Goal: Task Accomplishment & Management: Complete application form

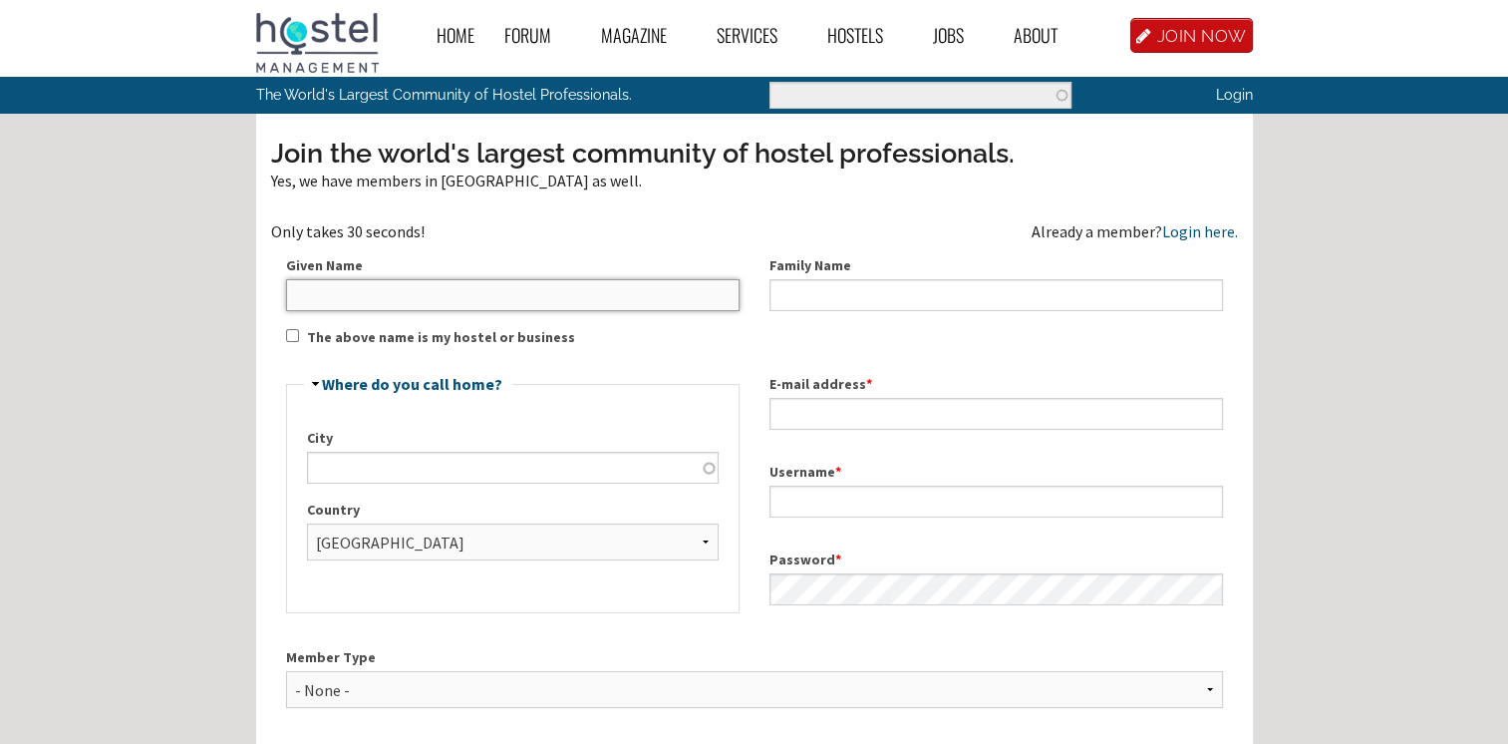
click at [440, 282] on input "Given Name" at bounding box center [513, 295] width 454 height 32
type input "Elie"
type input "Fawaz"
type input "[EMAIL_ADDRESS][DOMAIN_NAME]"
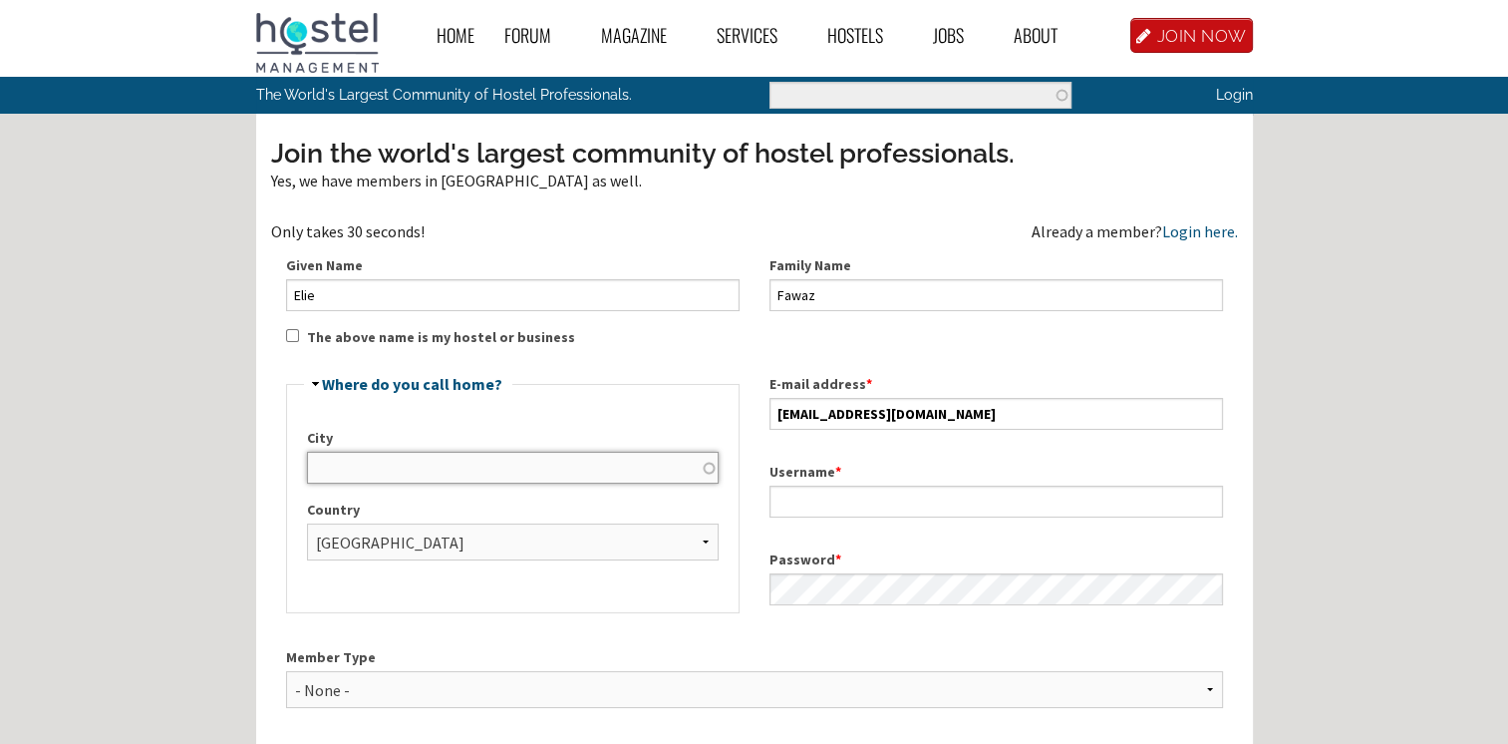
click at [518, 467] on input "City" at bounding box center [513, 468] width 412 height 32
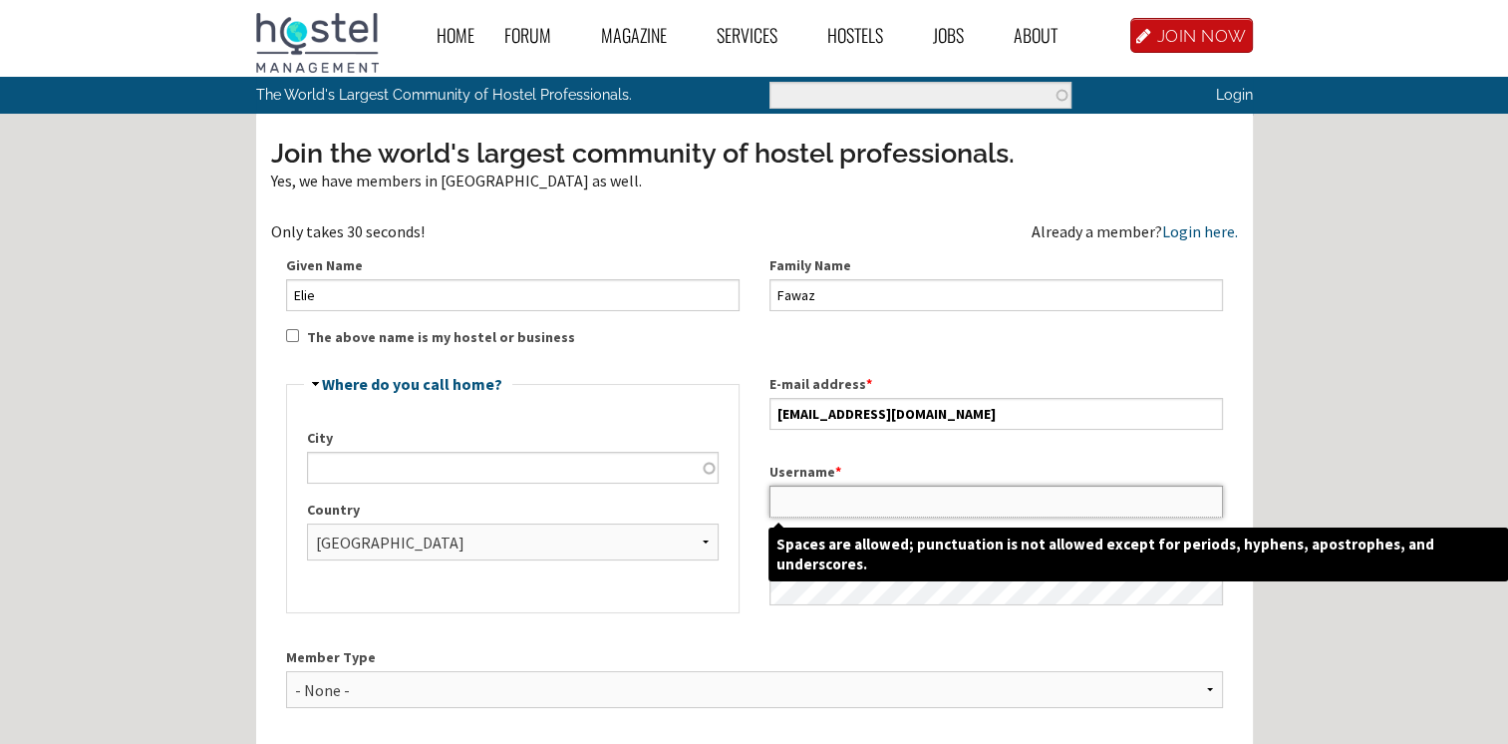
click at [841, 503] on input "Username *" at bounding box center [997, 502] width 454 height 32
type input "E"
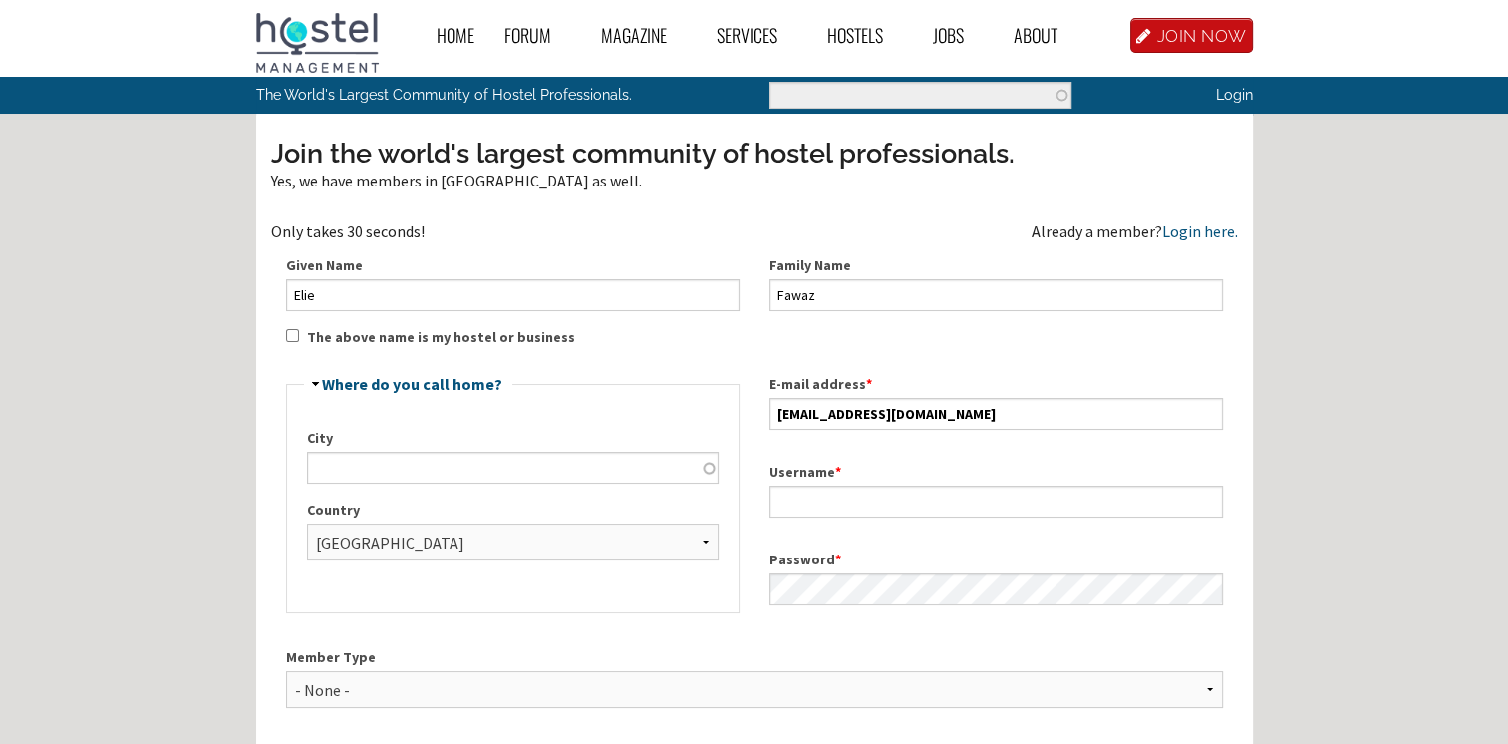
click at [1400, 612] on div "Home Forum « Back Forum Forums Index « Back Forums Index New Posts Recent Activ…" at bounding box center [754, 632] width 1508 height 1265
click at [1099, 693] on select "- None - Hostel Owner Hostel Manager Hostel Investor Hostel Staff Hostel Volunt…" at bounding box center [754, 689] width 937 height 37
click at [592, 682] on select "- None - Hostel Owner Hostel Manager Hostel Investor Hostel Staff Hostel Volunt…" at bounding box center [754, 689] width 937 height 37
select select "1418"
click at [286, 671] on select "- None - Hostel Owner Hostel Manager Hostel Investor Hostel Staff Hostel Volunt…" at bounding box center [754, 689] width 937 height 37
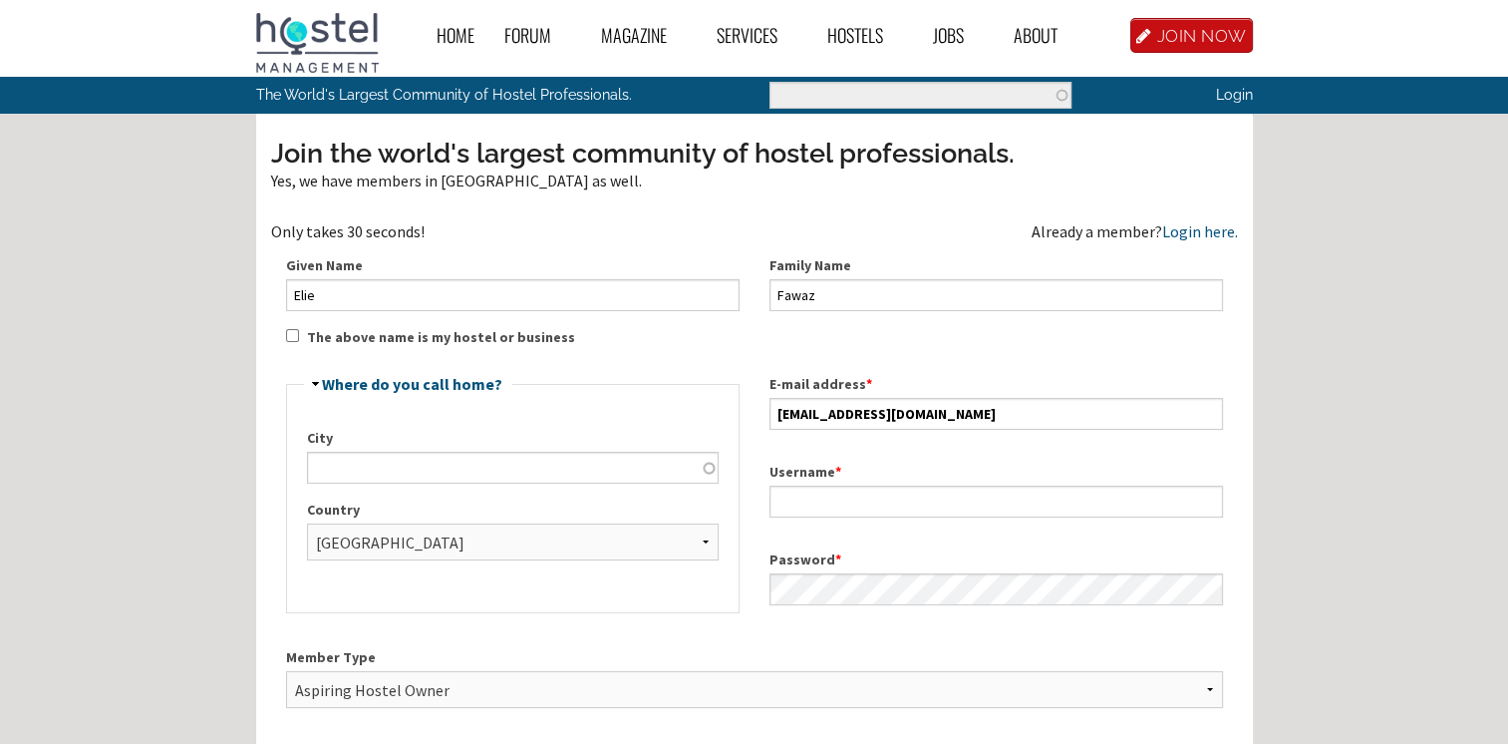
scroll to position [199, 0]
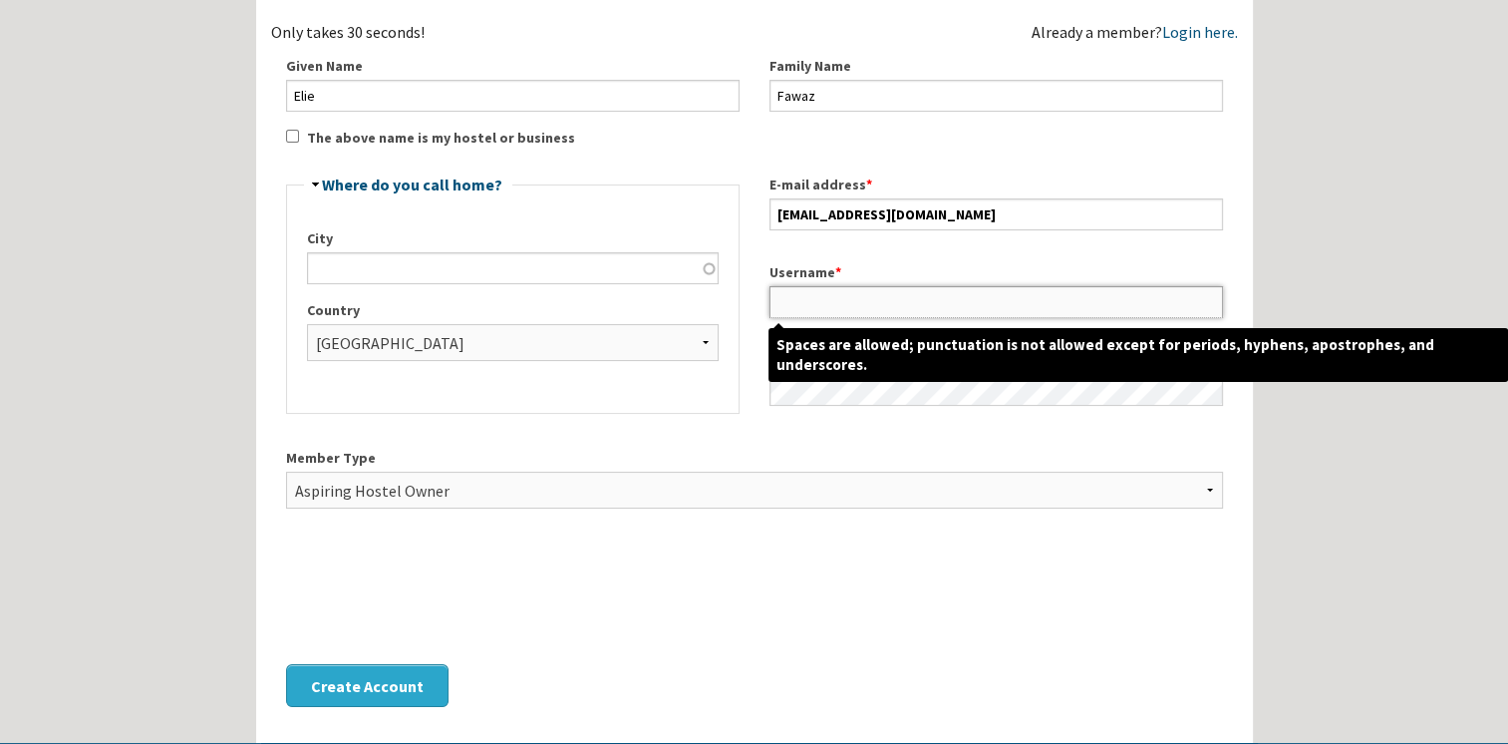
click at [809, 305] on input "Username *" at bounding box center [997, 302] width 454 height 32
paste input "WildRouteGlobal"
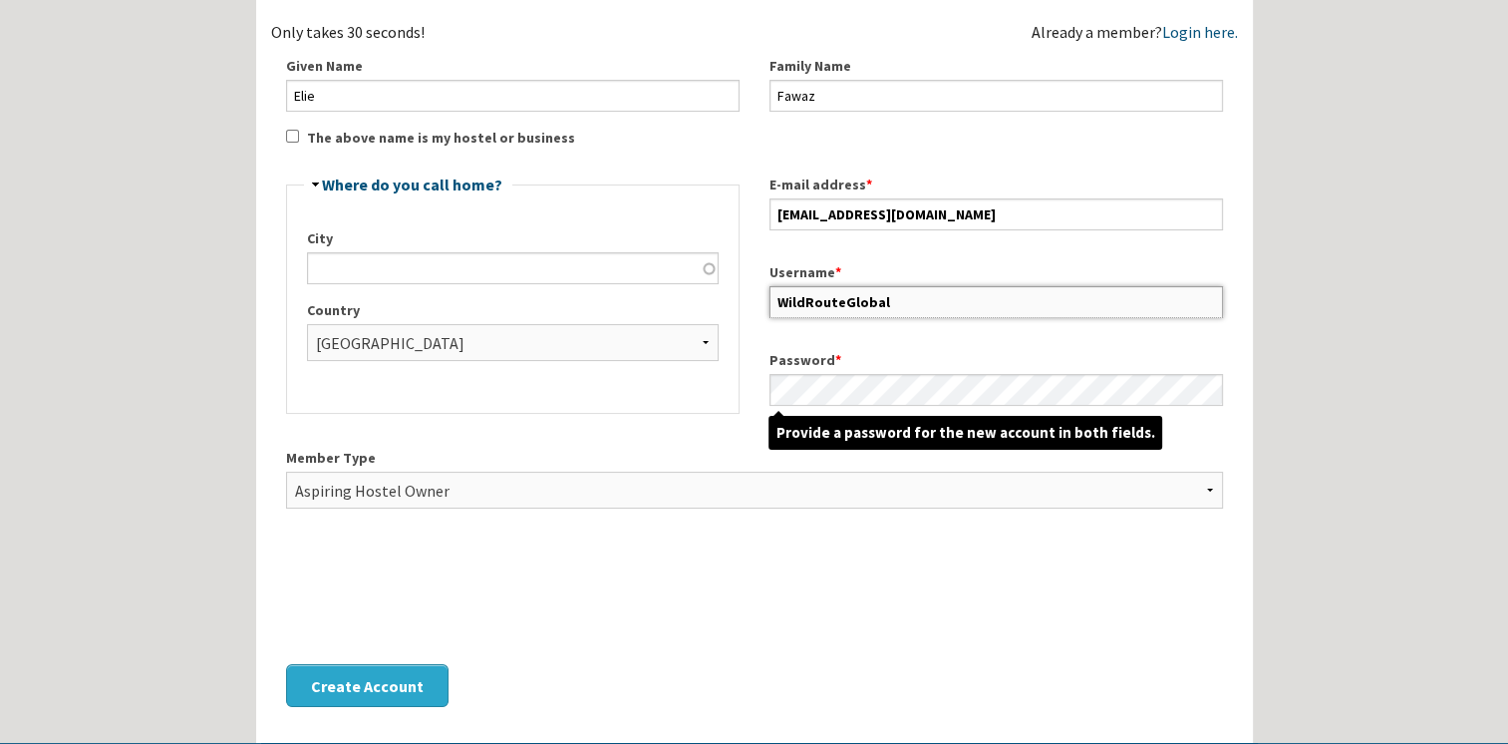
type input "WildRouteGlobal"
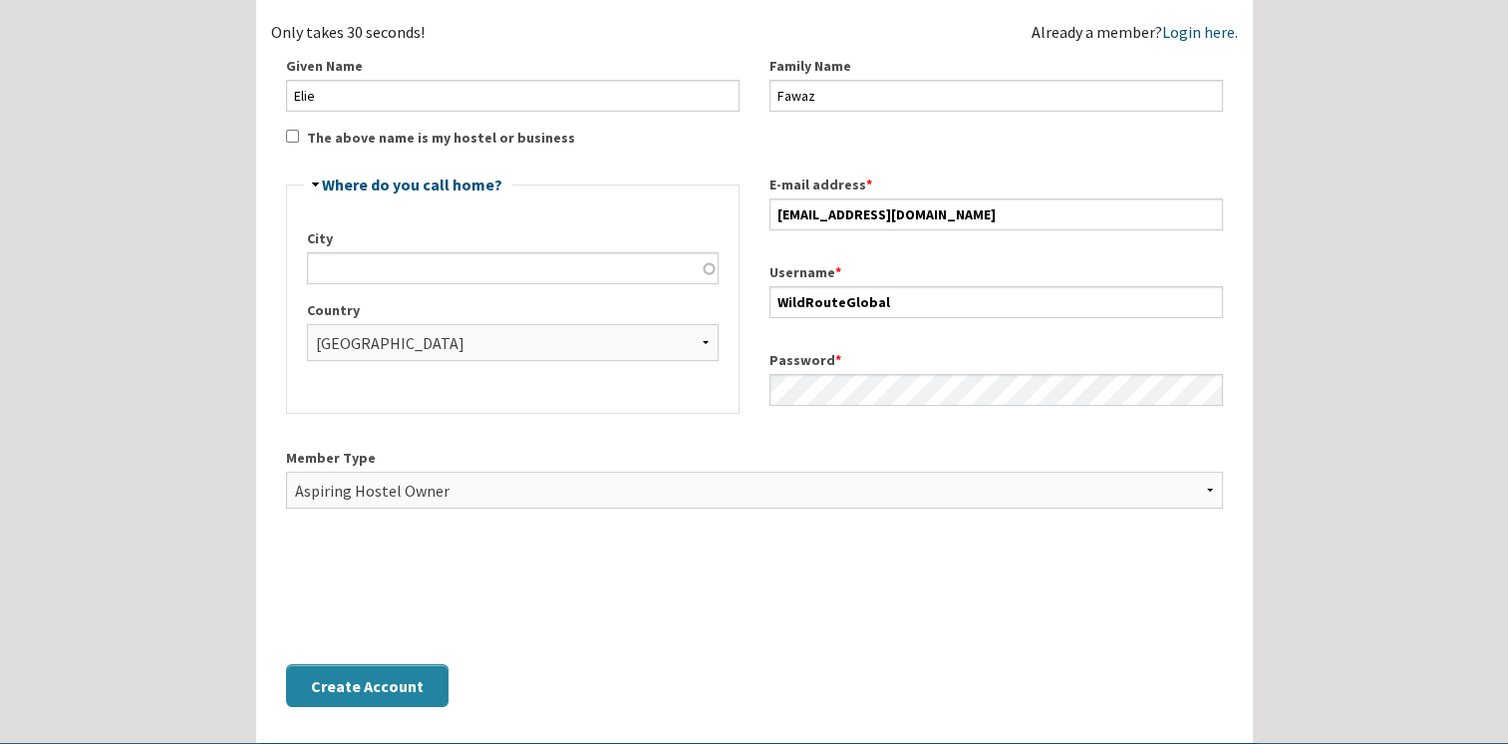
click at [399, 678] on button "Create Account" at bounding box center [367, 685] width 163 height 43
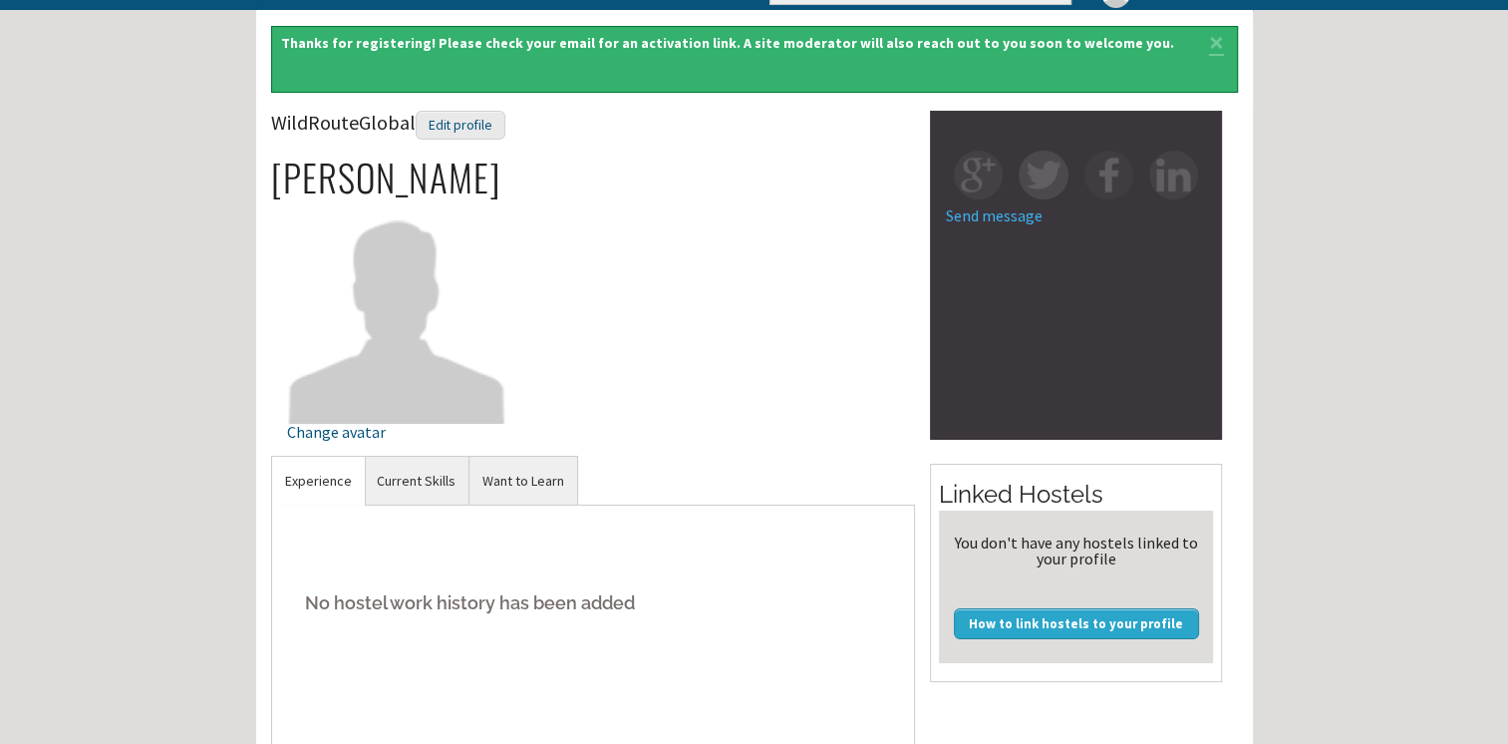
scroll to position [100, 0]
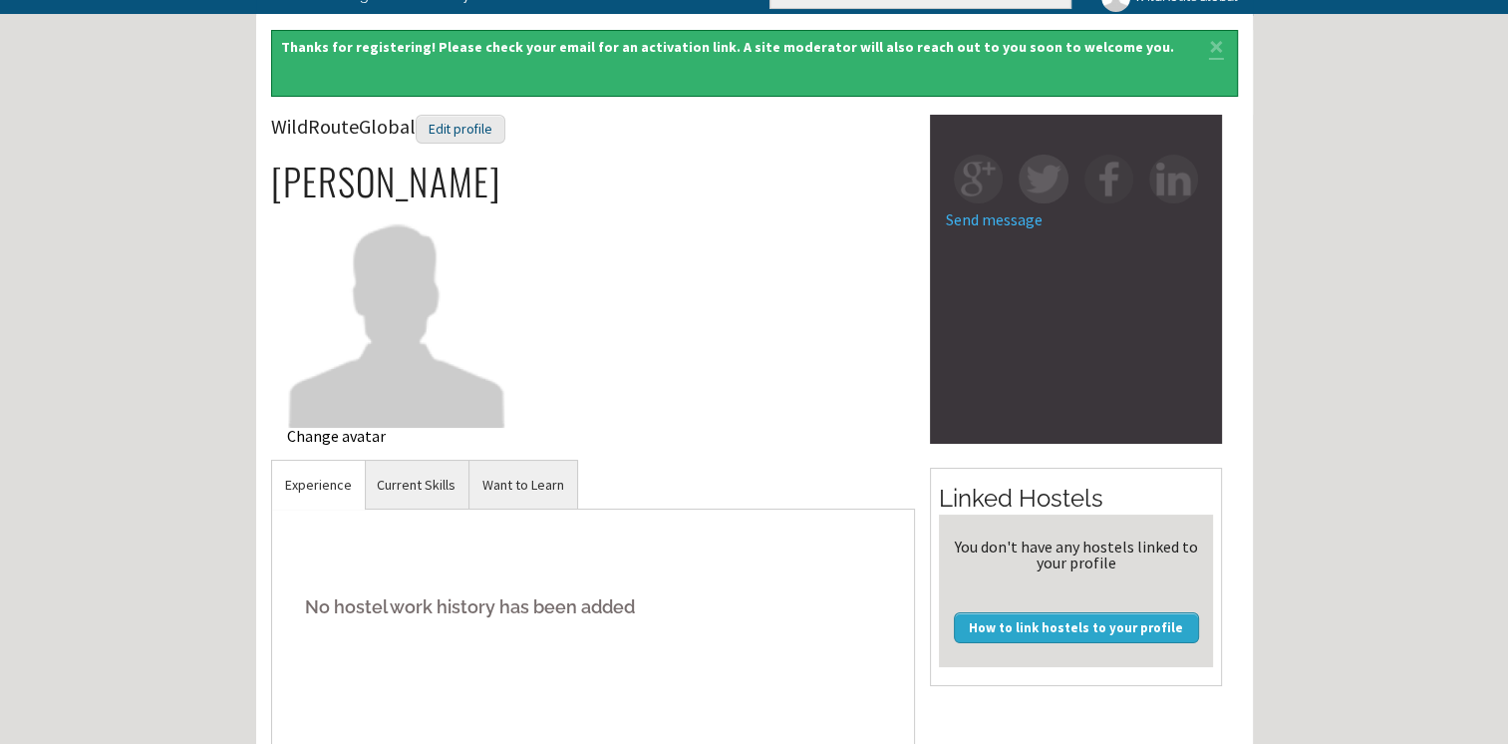
click at [350, 435] on div "Change avatar" at bounding box center [397, 436] width 220 height 16
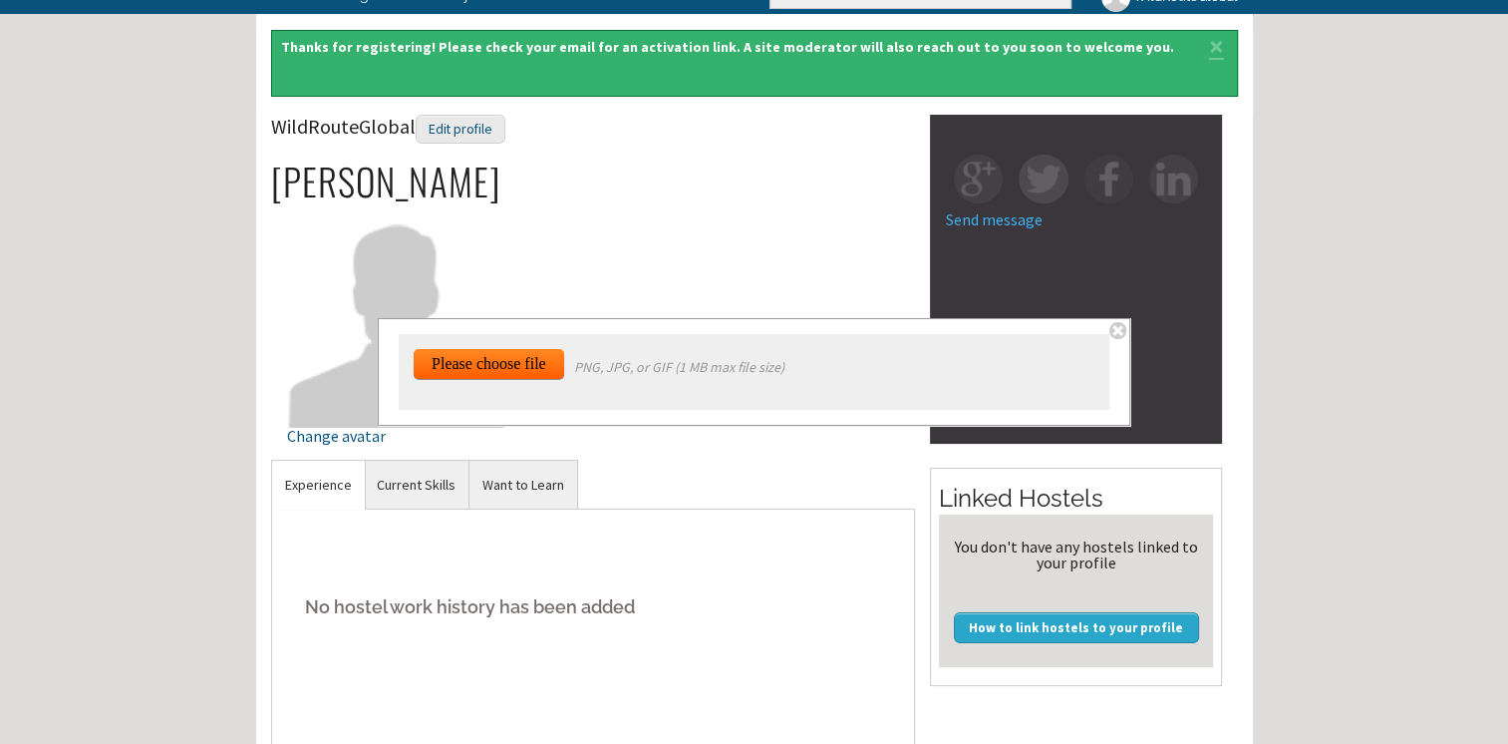
click at [462, 368] on input "file" at bounding box center [499, 627] width 171 height 557
click at [466, 379] on input "file" at bounding box center [499, 627] width 171 height 557
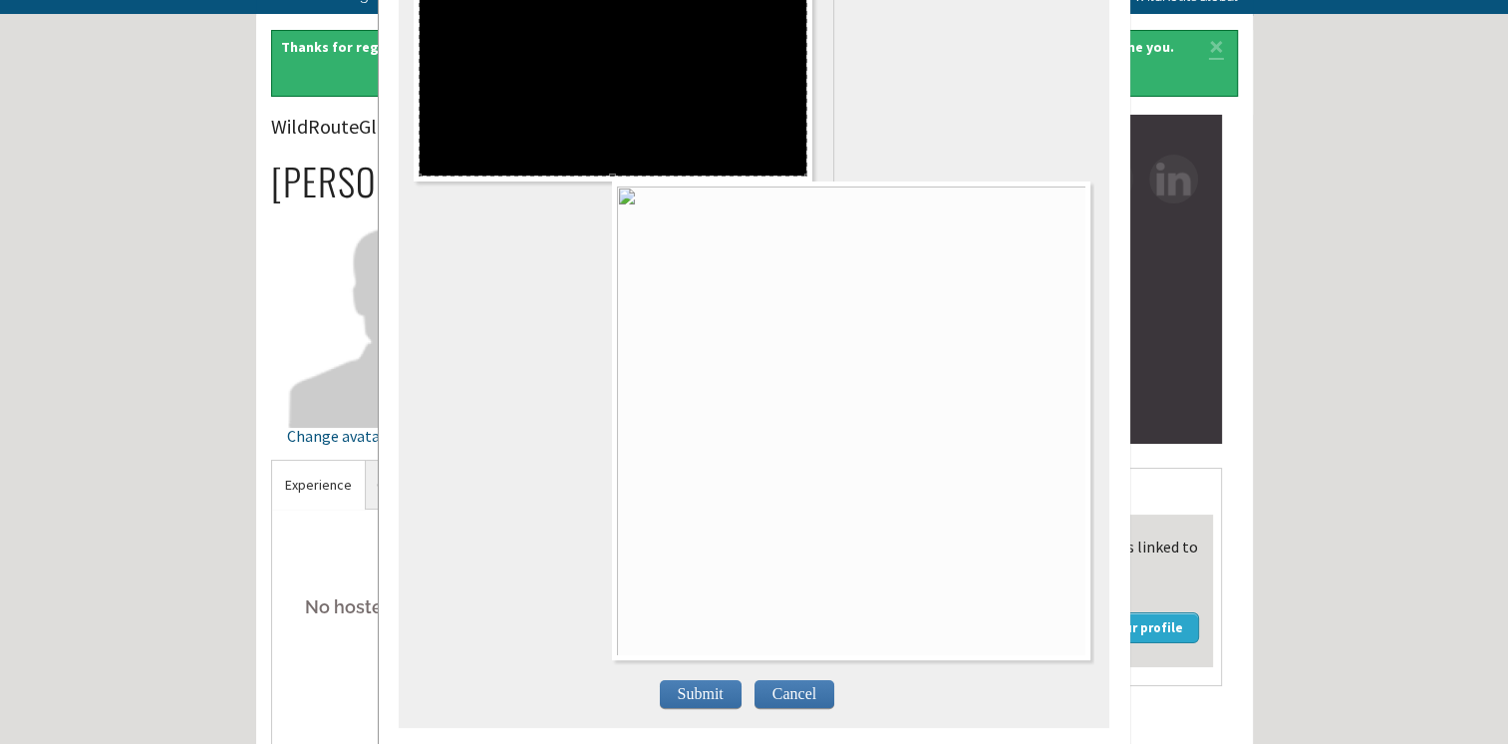
scroll to position [221, 0]
click at [684, 680] on span "Submit" at bounding box center [701, 694] width 82 height 28
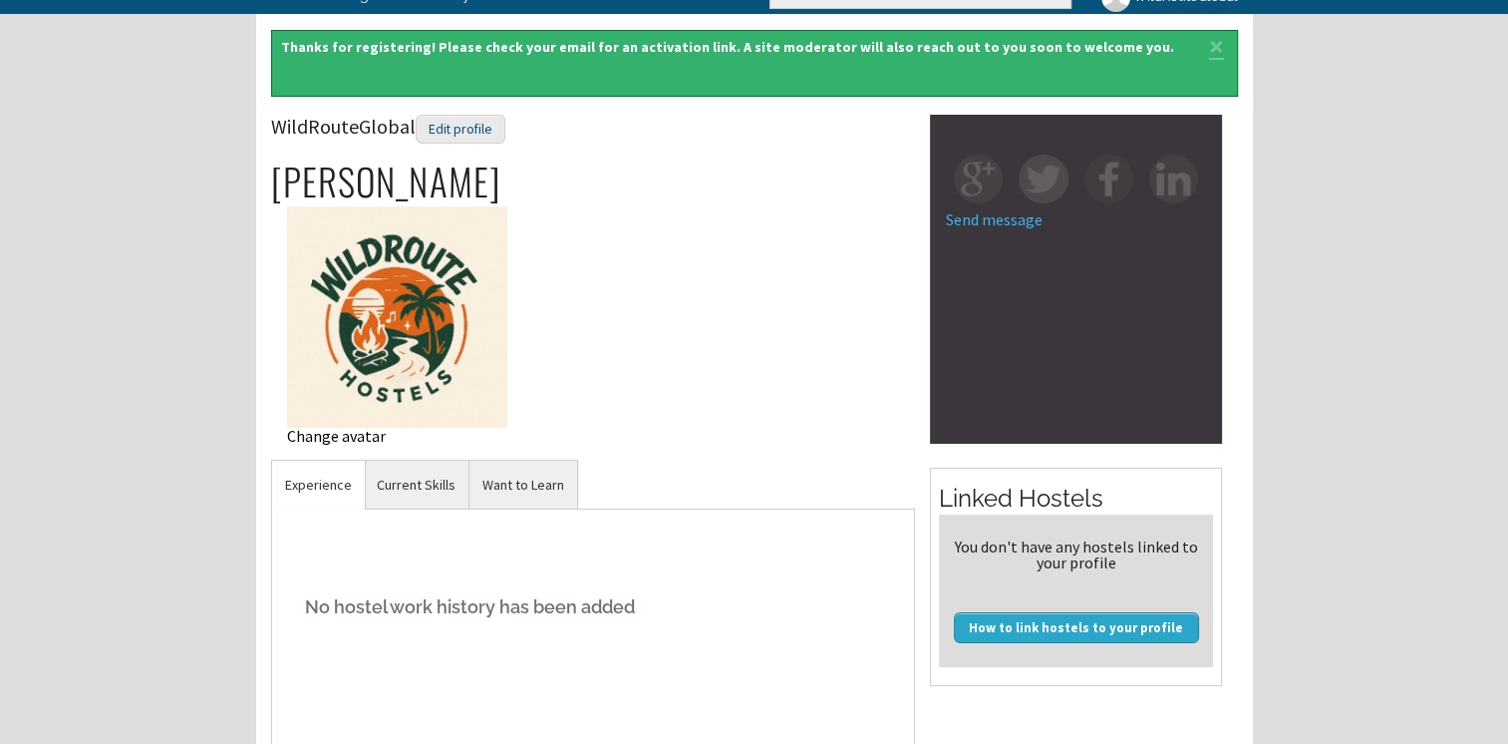
click at [438, 362] on img at bounding box center [397, 316] width 220 height 220
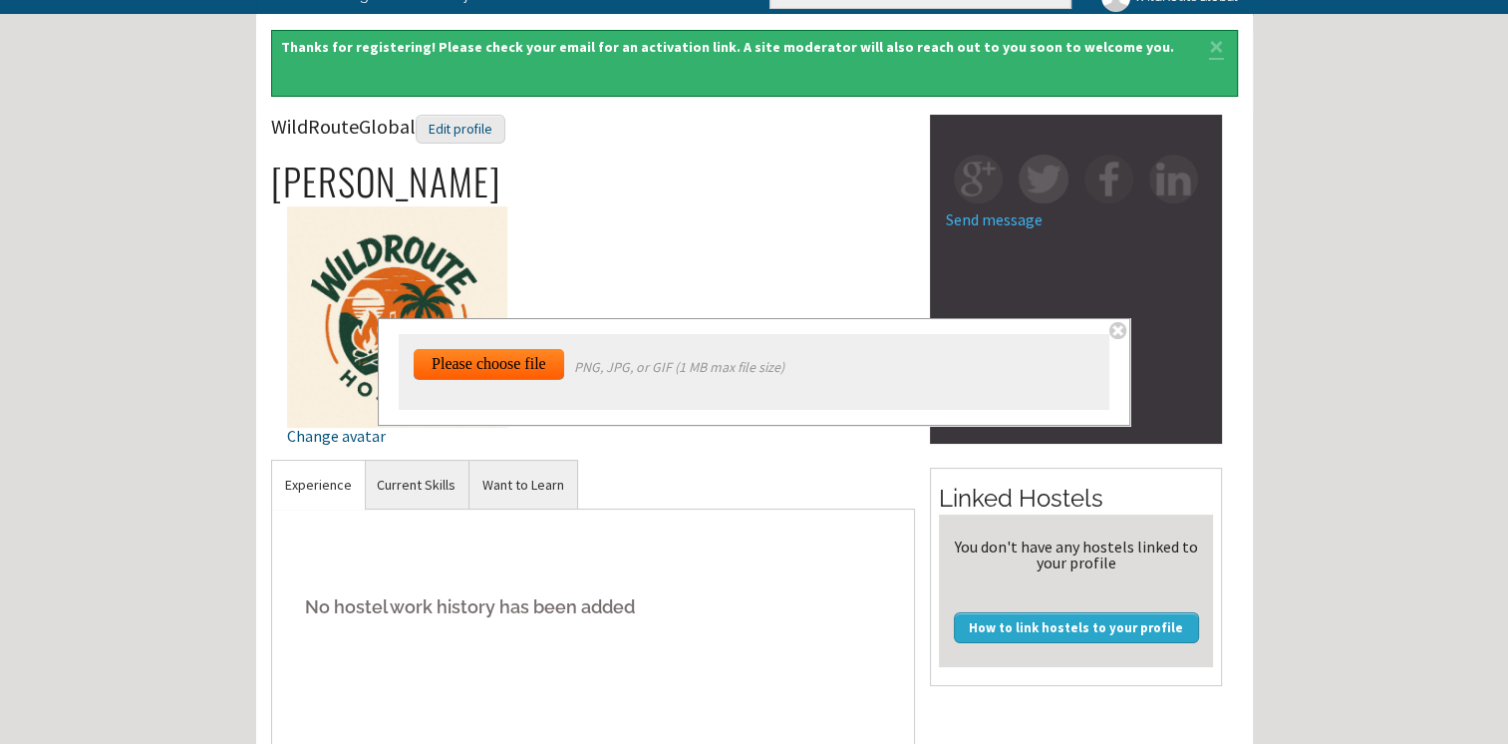
click at [161, 498] on div "Home Forum « Back Forum Forums Index « Back Forums Index New Posts Recent Activ…" at bounding box center [754, 540] width 1508 height 1281
click at [1114, 329] on span at bounding box center [1118, 330] width 17 height 17
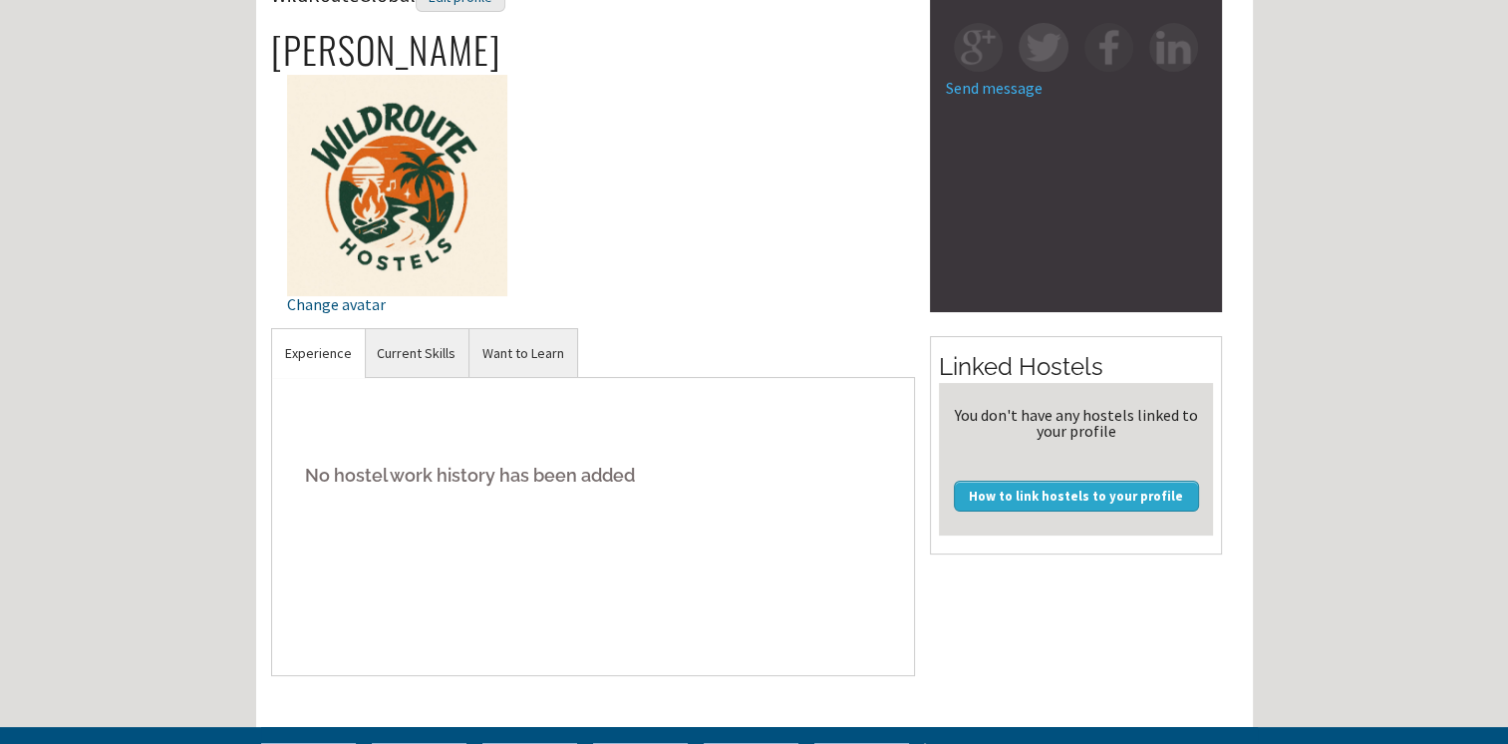
scroll to position [199, 0]
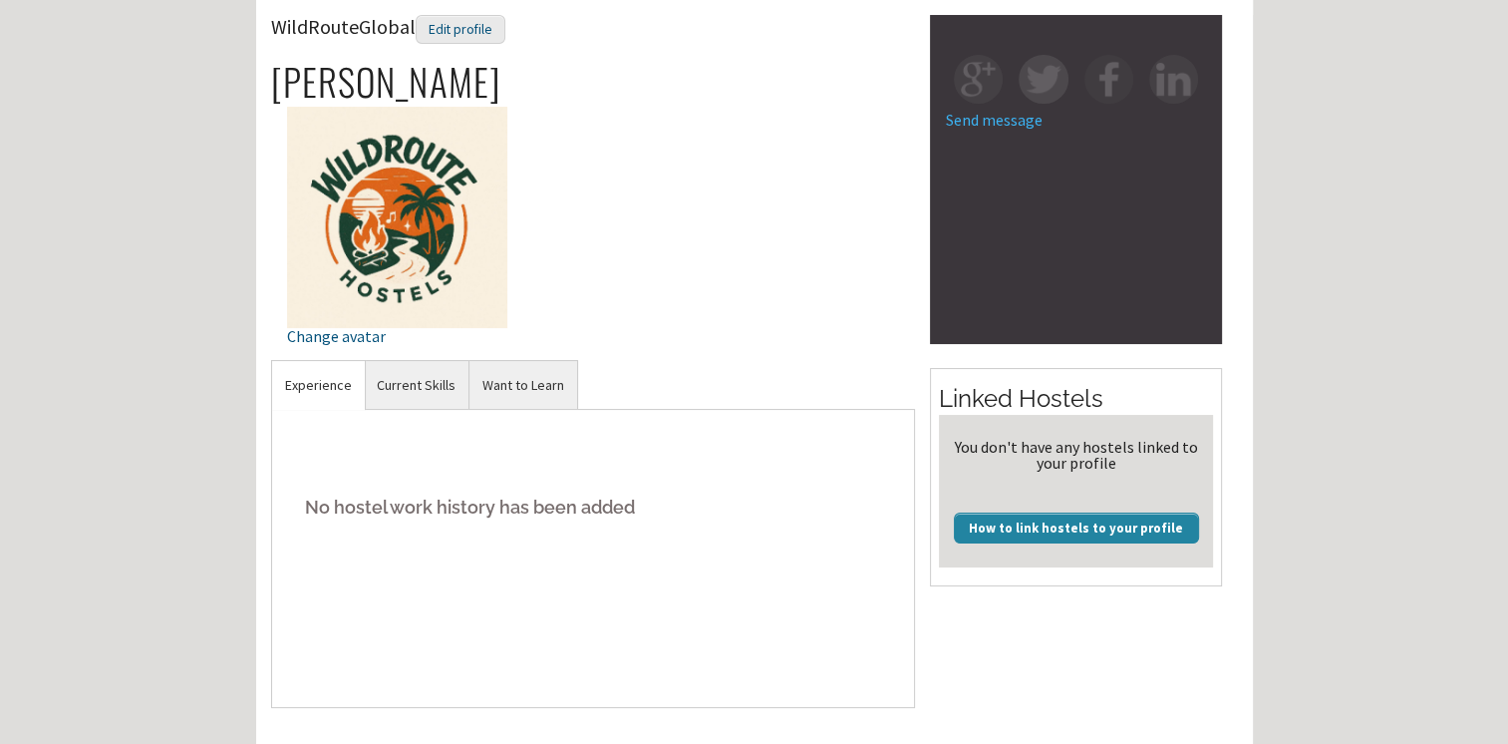
click at [1093, 529] on link "How to link hostels to your profile" at bounding box center [1076, 527] width 245 height 30
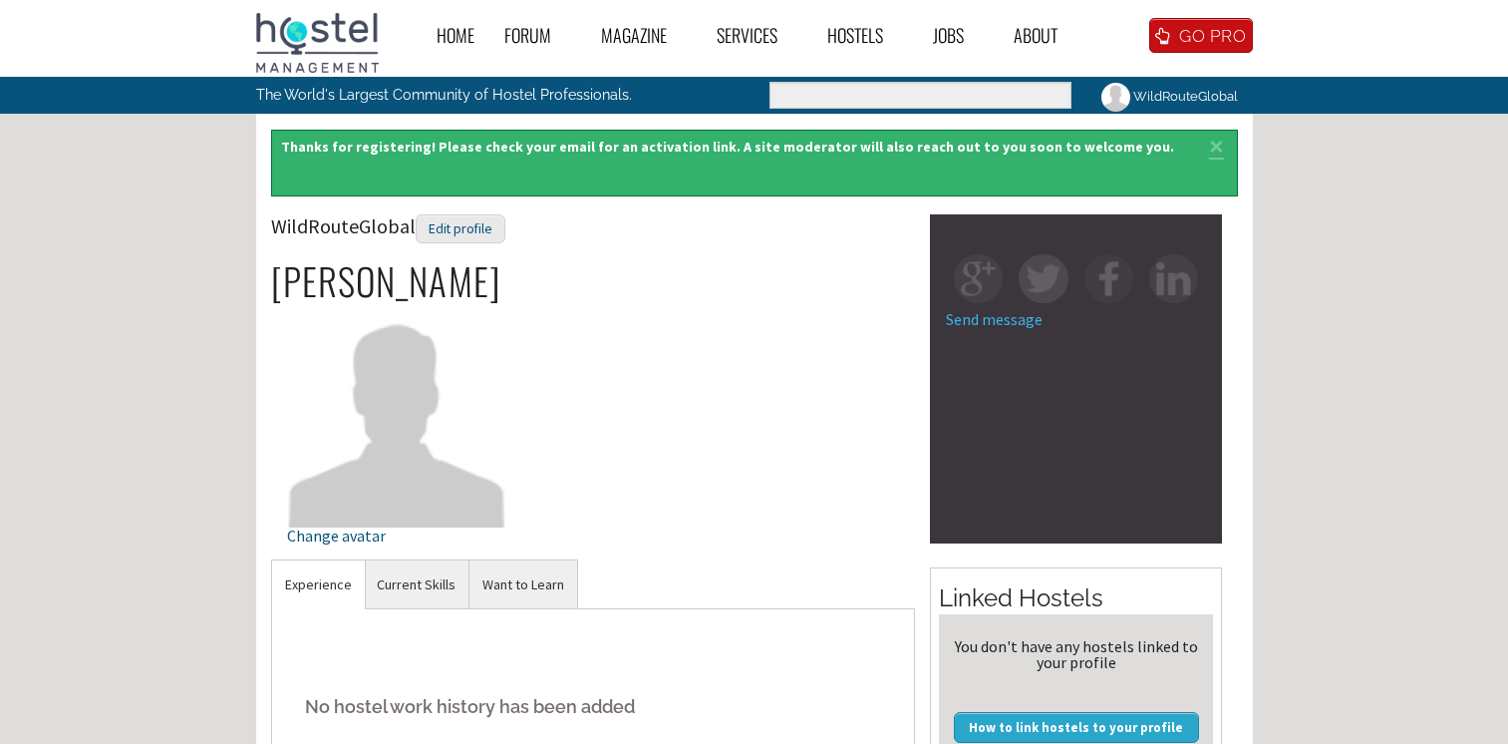
scroll to position [199, 0]
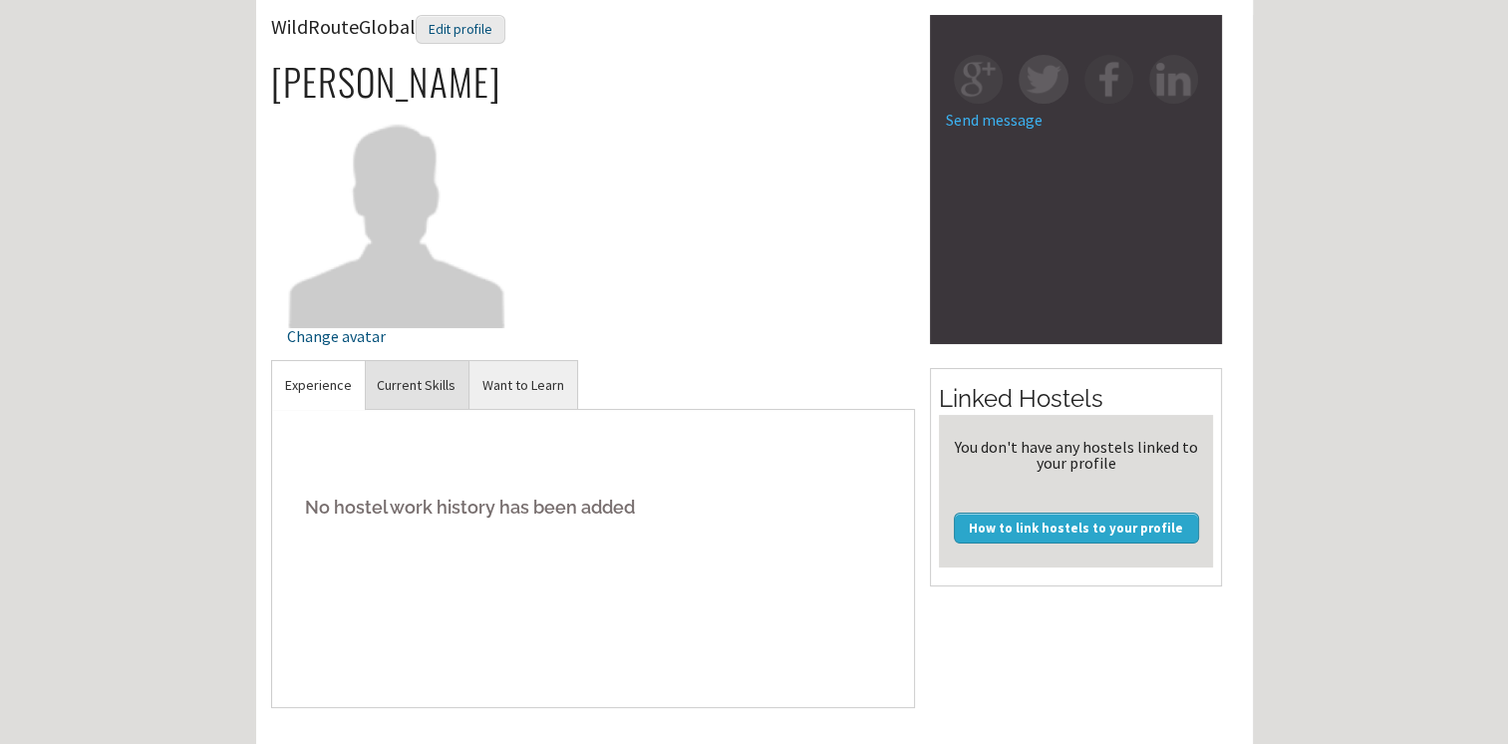
click at [395, 387] on link "Current Skills" at bounding box center [416, 385] width 105 height 49
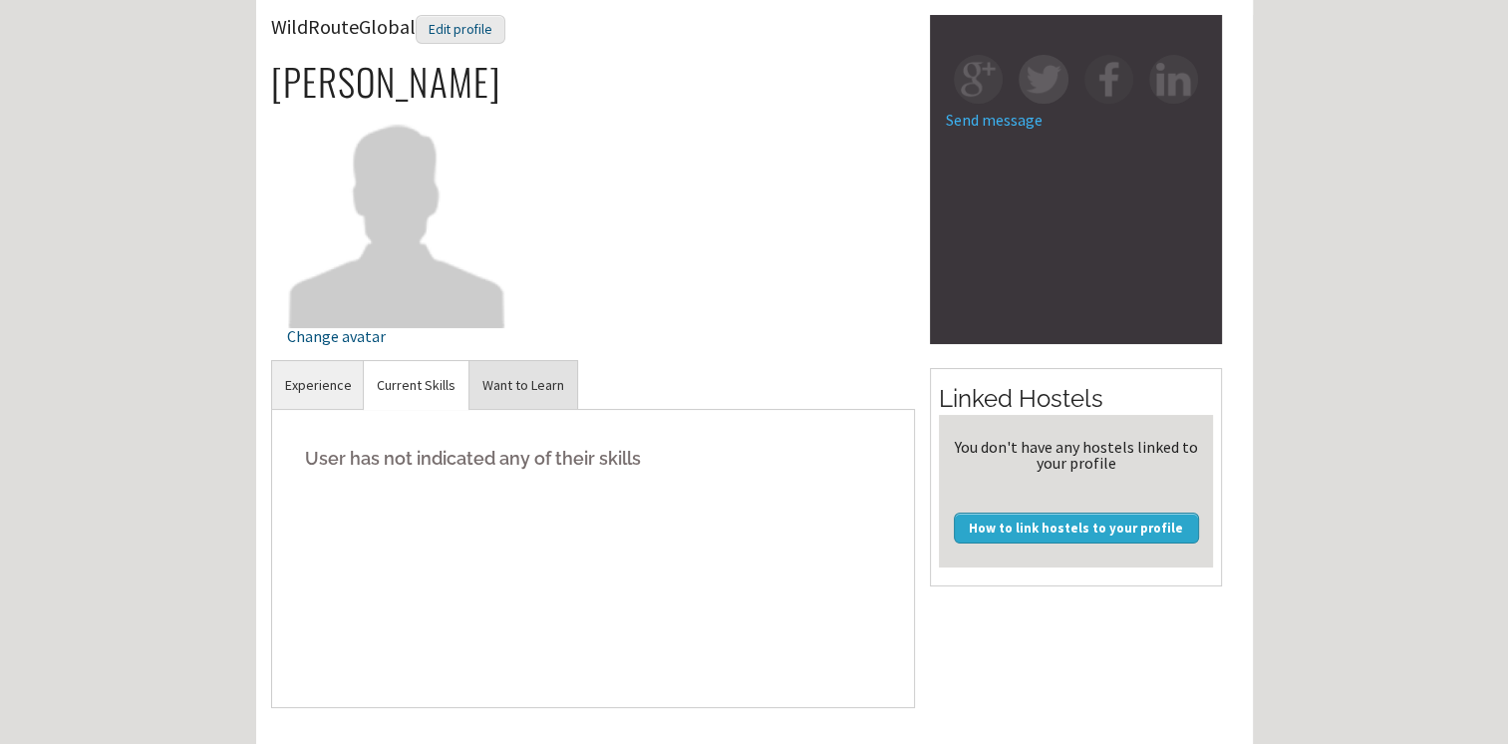
click at [494, 388] on link "Want to Learn" at bounding box center [524, 385] width 108 height 49
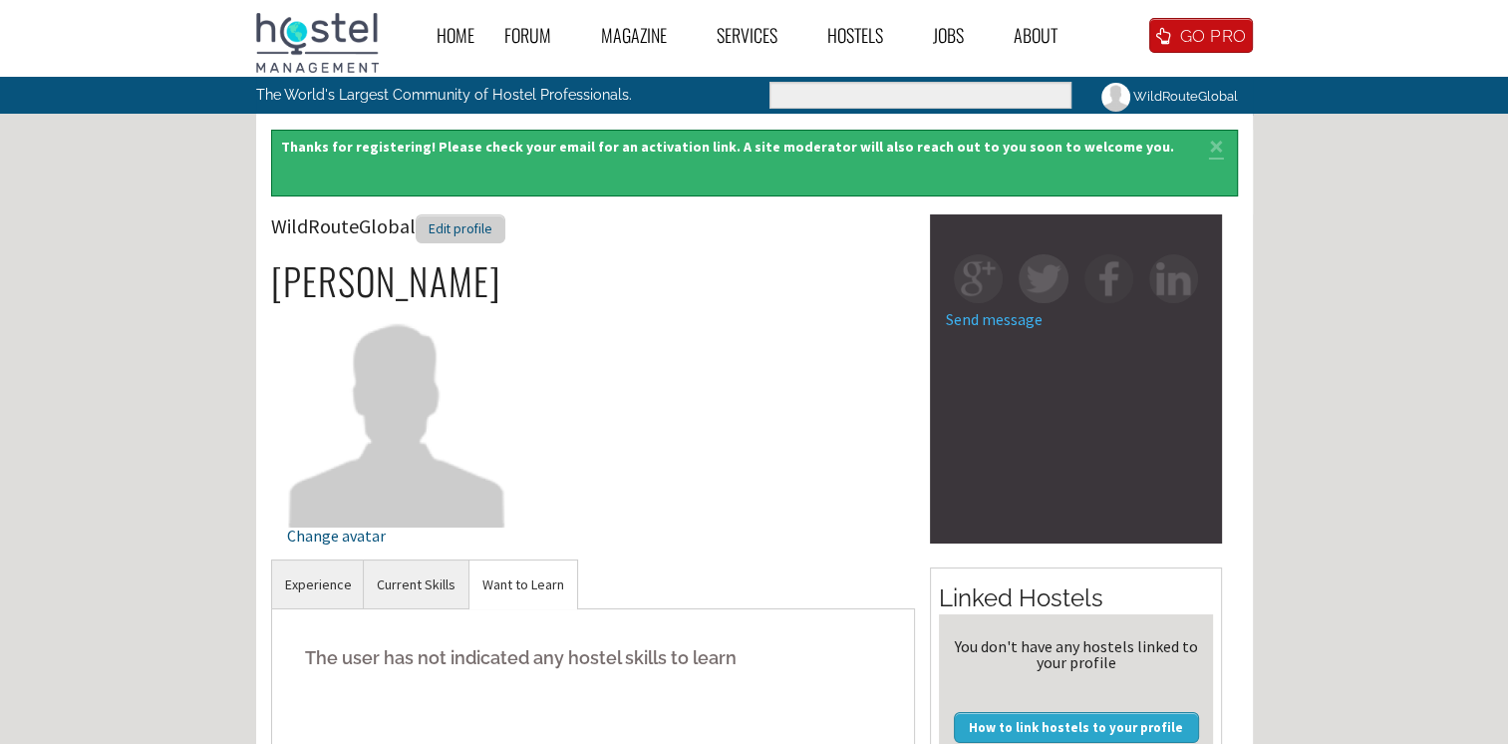
click at [476, 239] on div "Edit profile" at bounding box center [461, 228] width 90 height 29
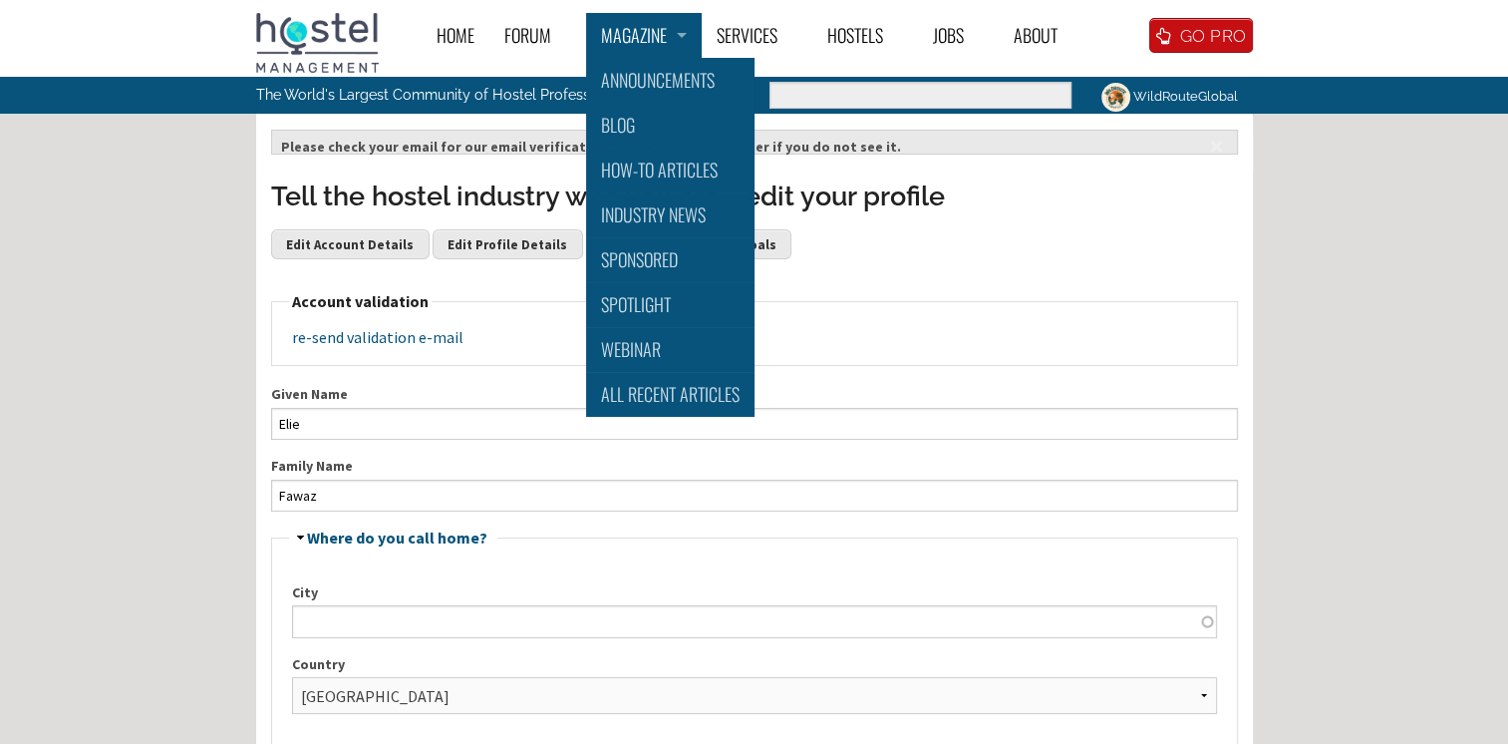
click at [586, 46] on link "Magazine" at bounding box center [644, 35] width 116 height 45
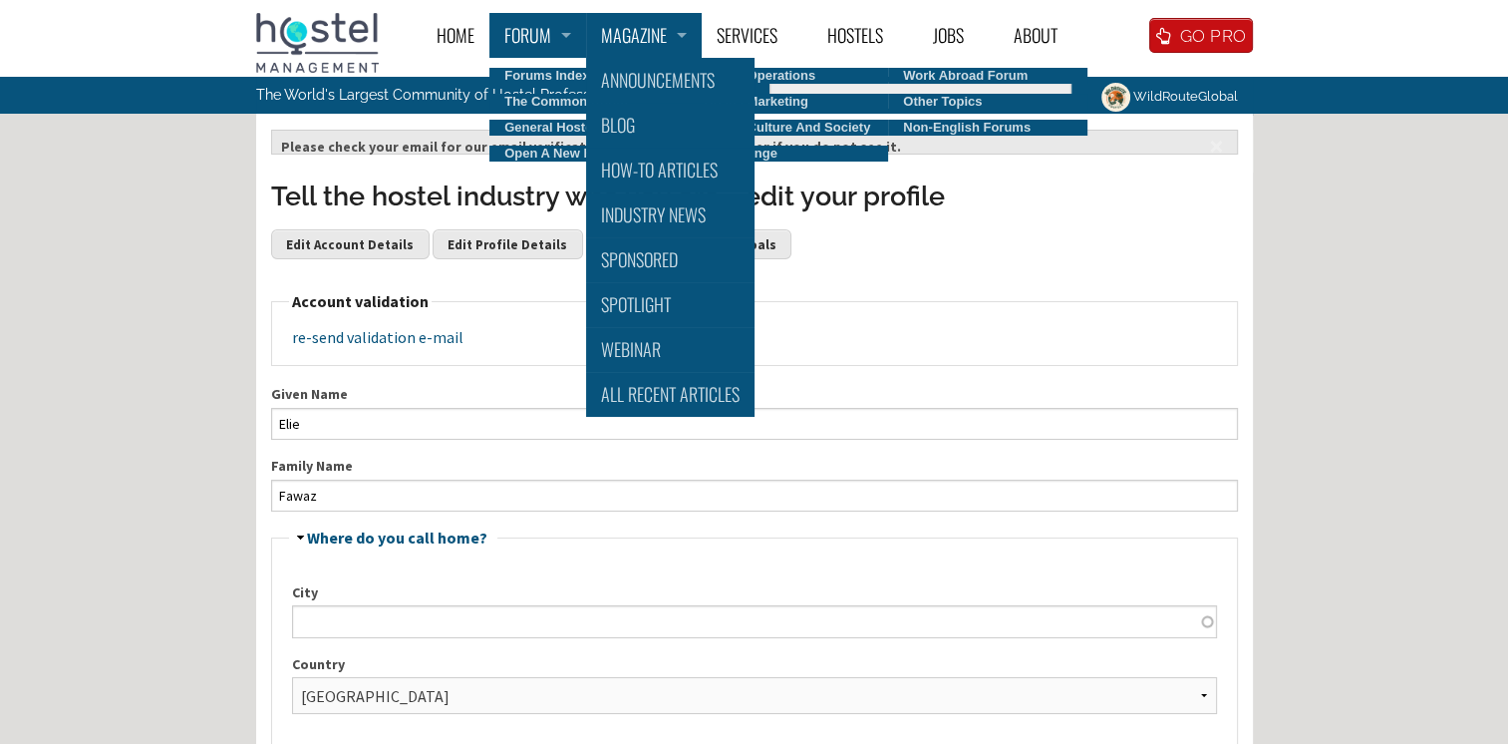
click at [552, 46] on link "Forum" at bounding box center [537, 35] width 97 height 45
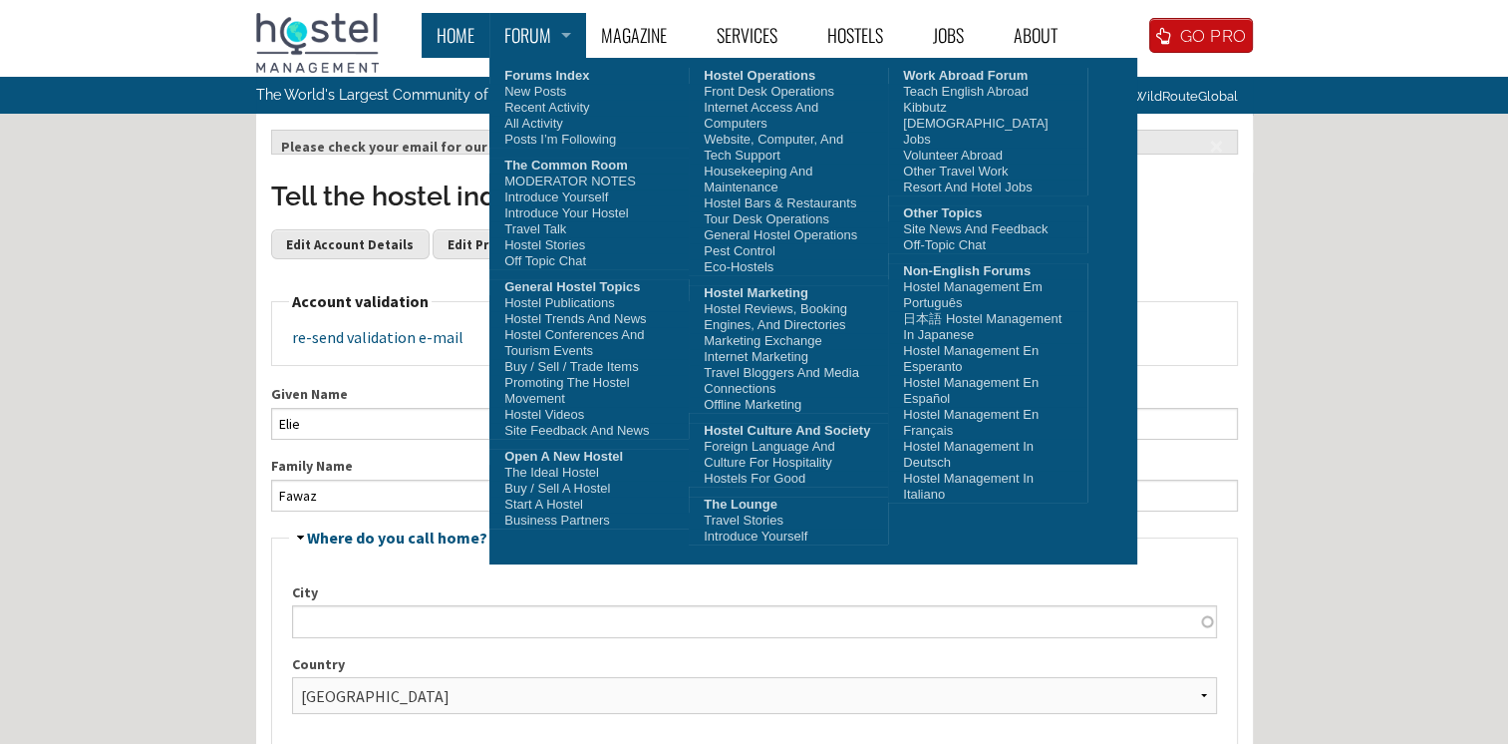
click at [471, 57] on link "Home" at bounding box center [456, 35] width 68 height 45
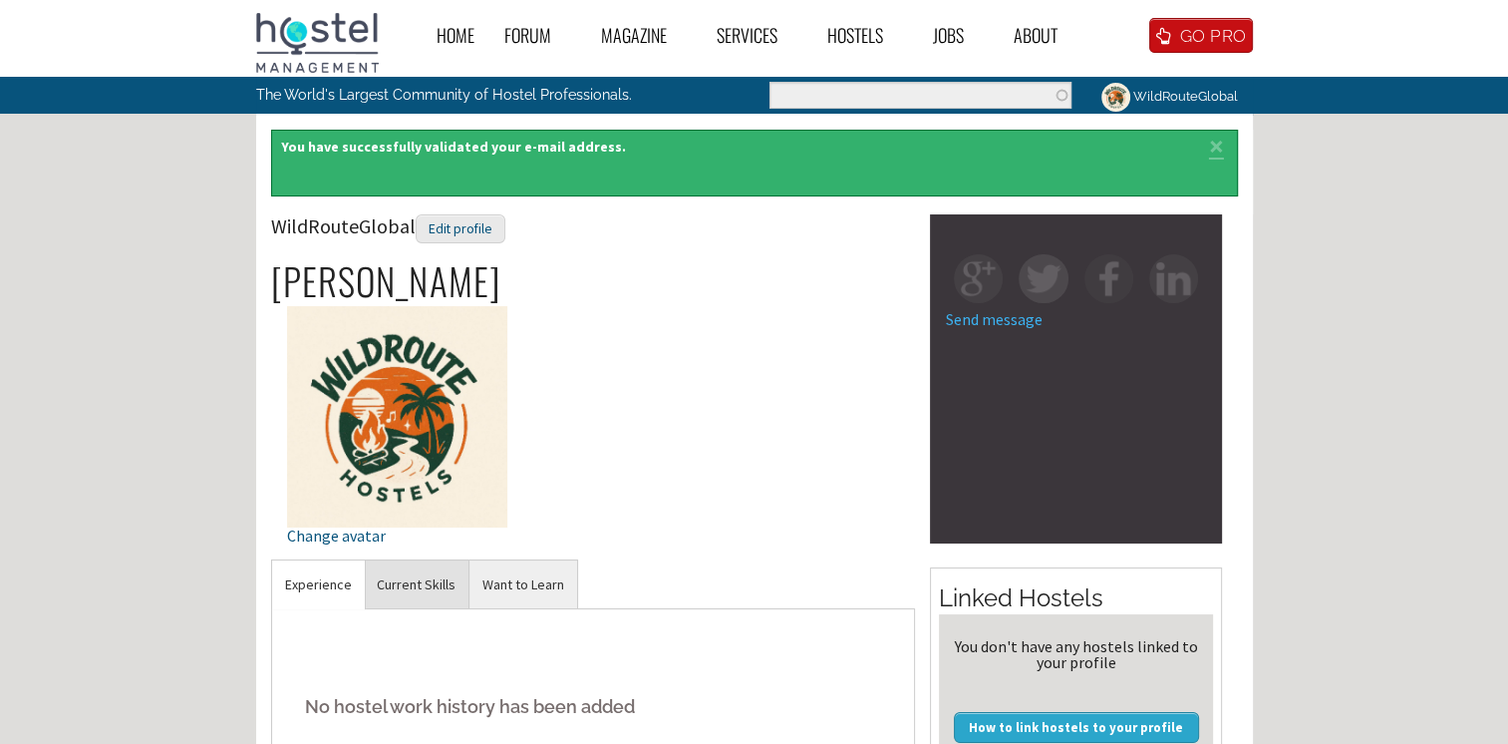
click at [411, 589] on link "Current Skills" at bounding box center [416, 584] width 105 height 49
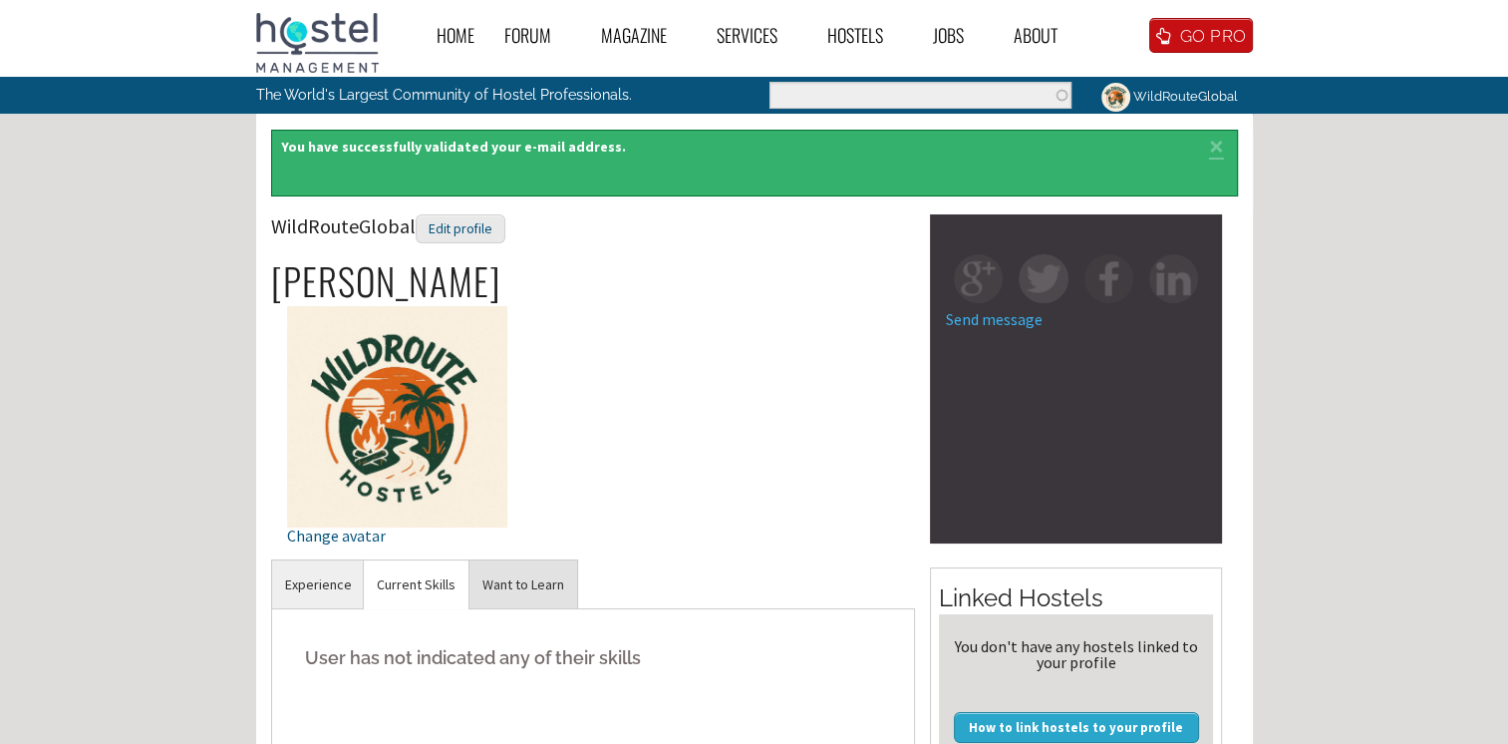
click at [534, 587] on link "Want to Learn" at bounding box center [524, 584] width 108 height 49
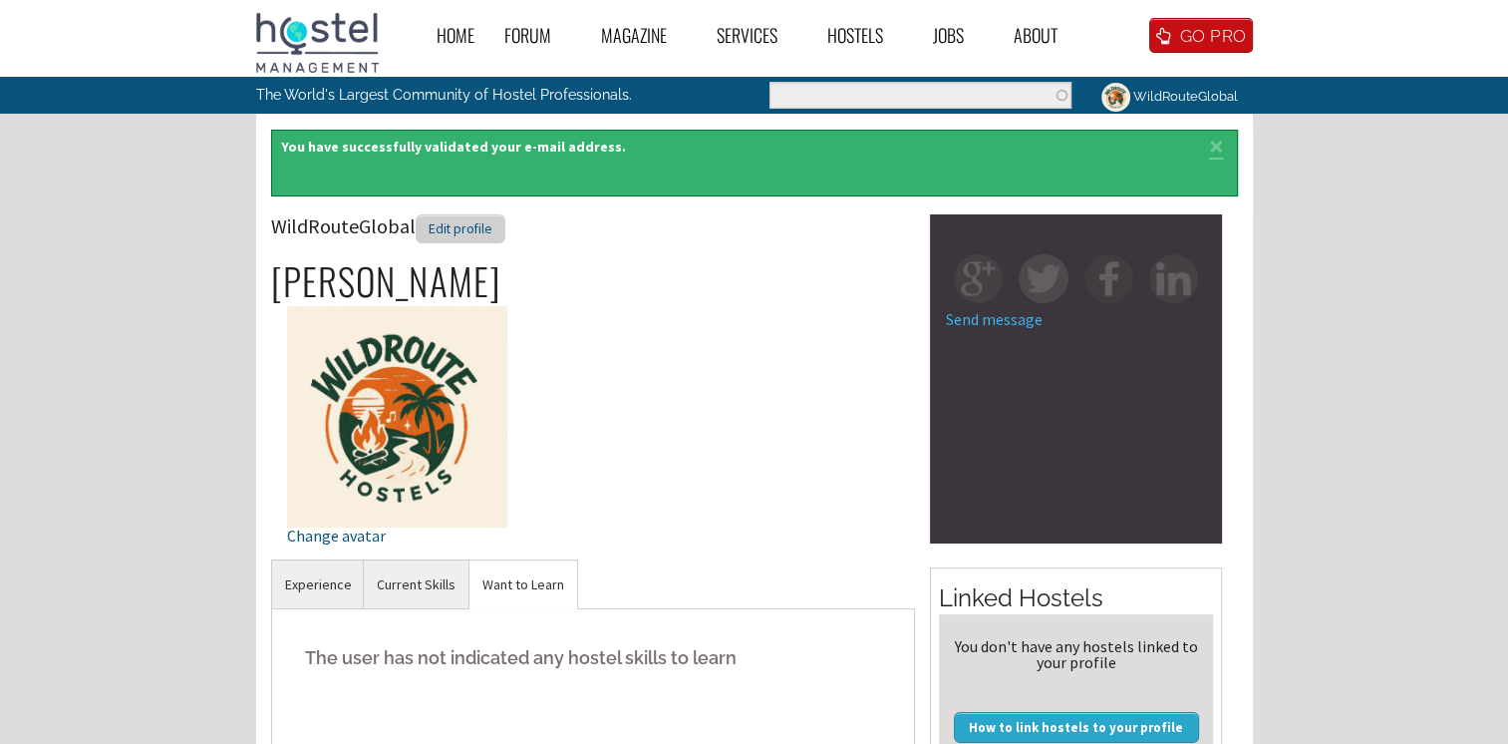
click at [471, 225] on div "Edit profile" at bounding box center [461, 228] width 90 height 29
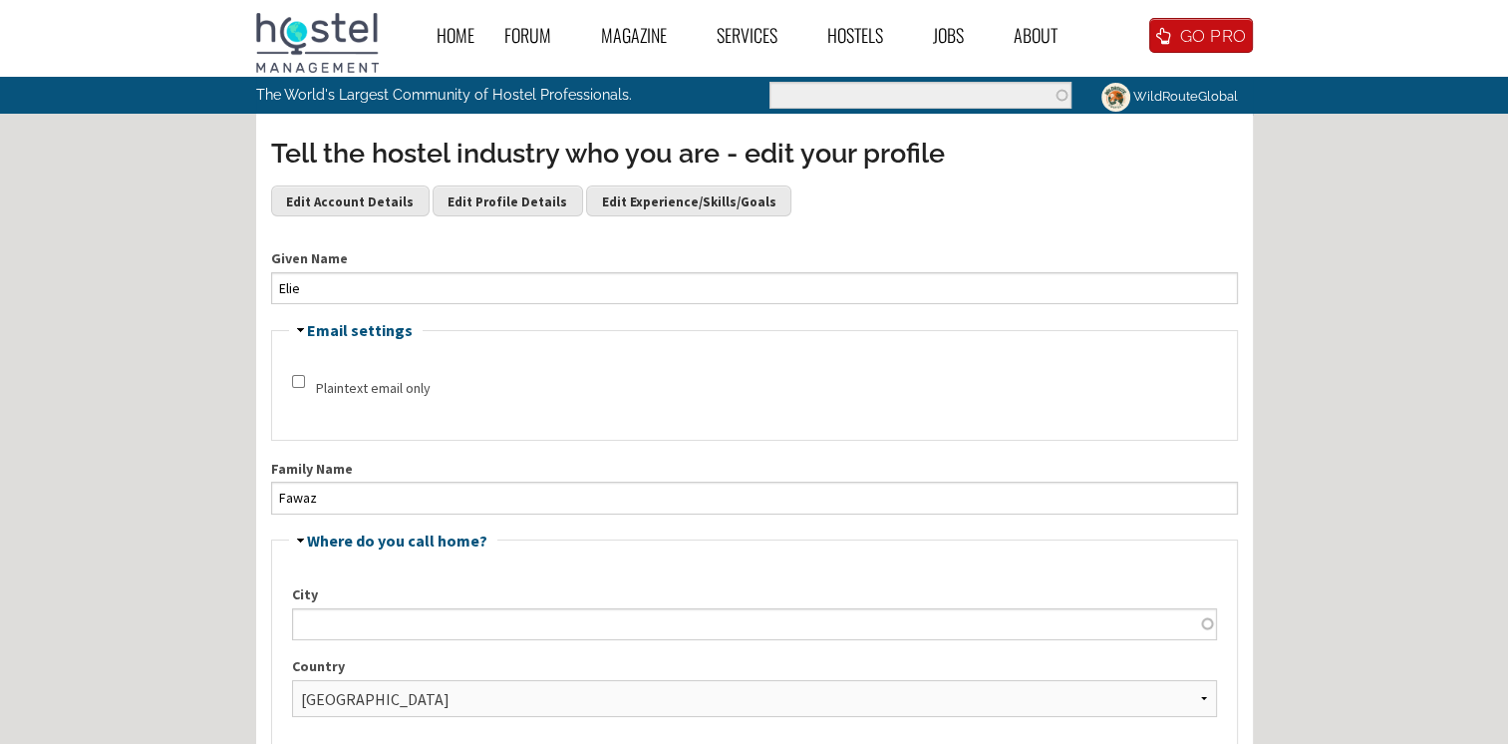
click at [290, 378] on fieldset "Hide Email settings Plaintext email only" at bounding box center [754, 381] width 967 height 118
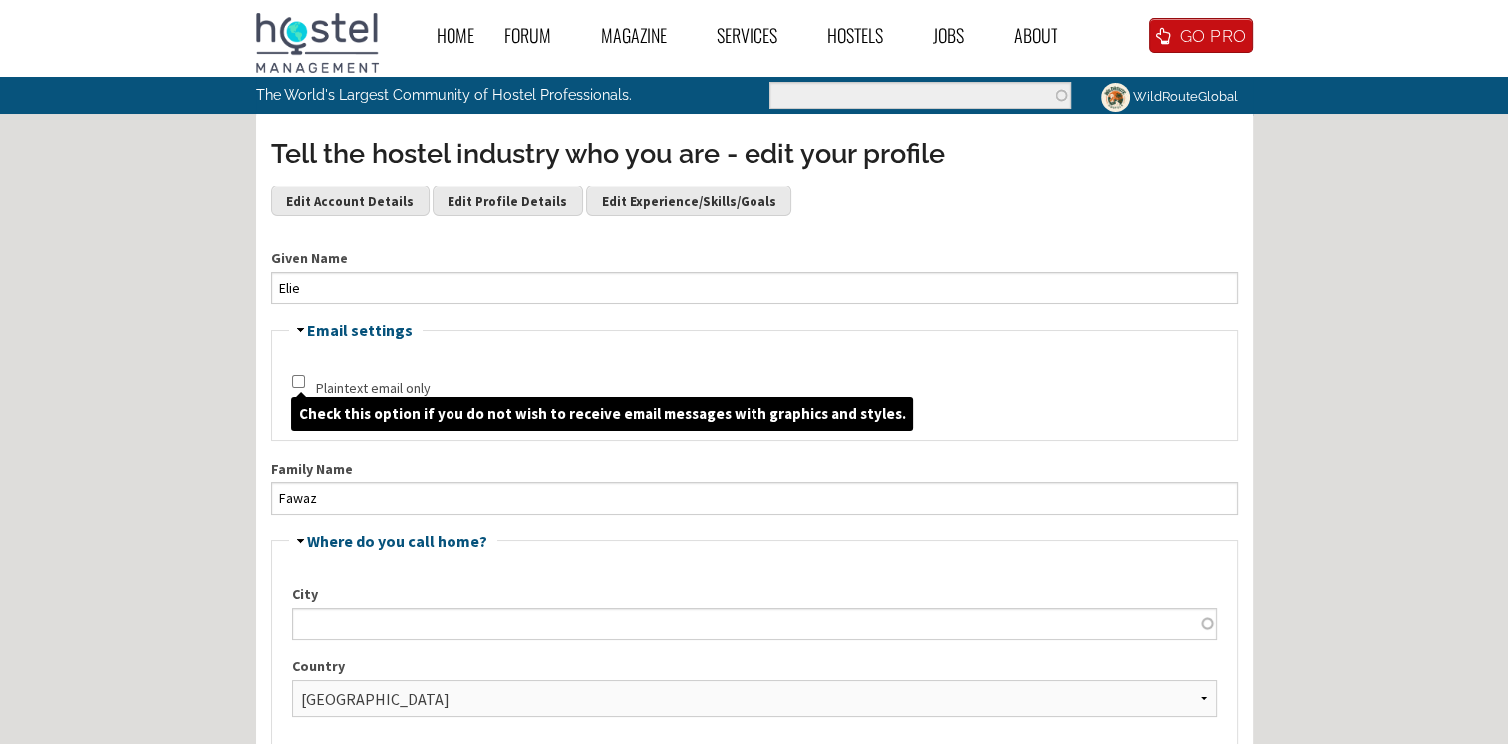
click at [292, 379] on input "Plaintext email only" at bounding box center [298, 381] width 13 height 13
click at [295, 381] on input "Plaintext email only" at bounding box center [298, 381] width 13 height 13
checkbox input "false"
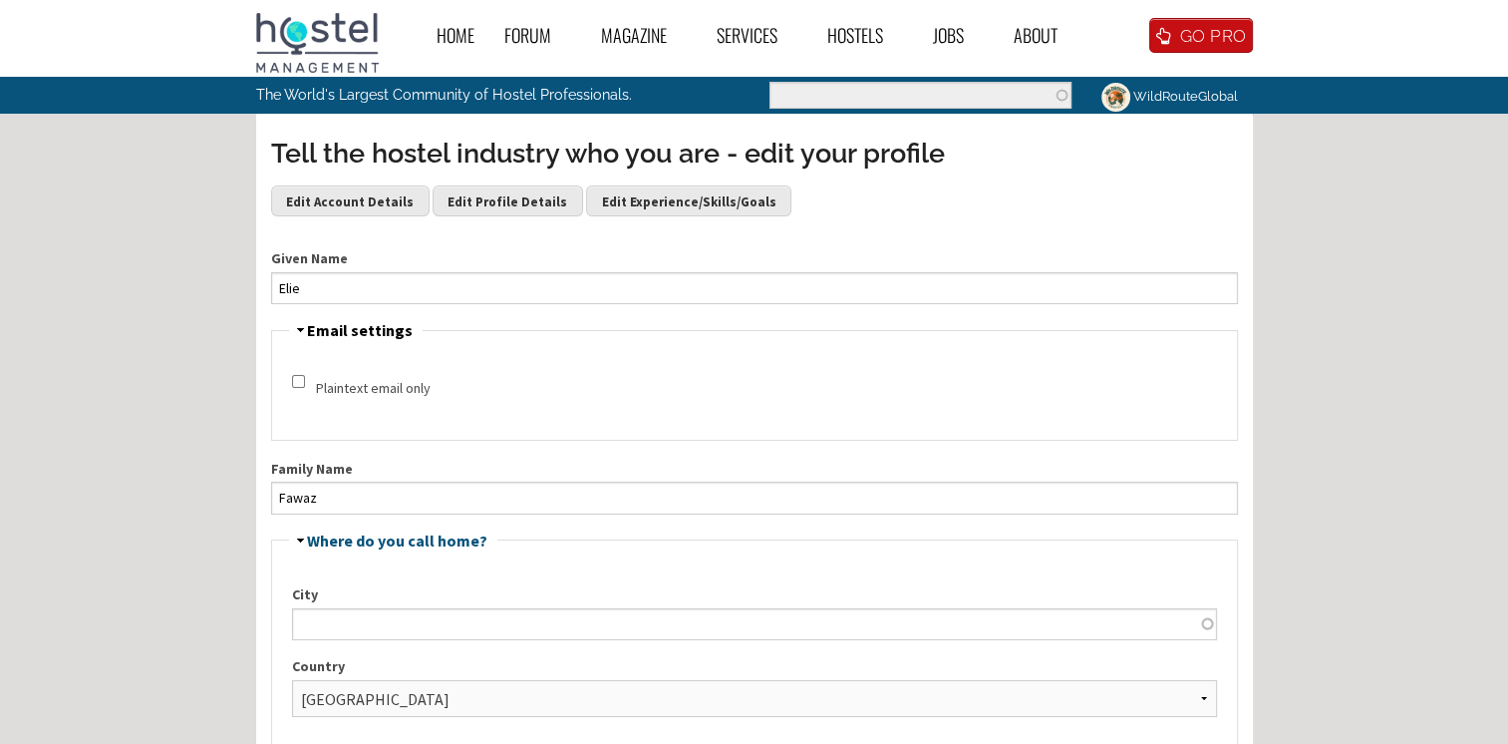
click at [321, 330] on link "Hide Email settings" at bounding box center [360, 330] width 106 height 20
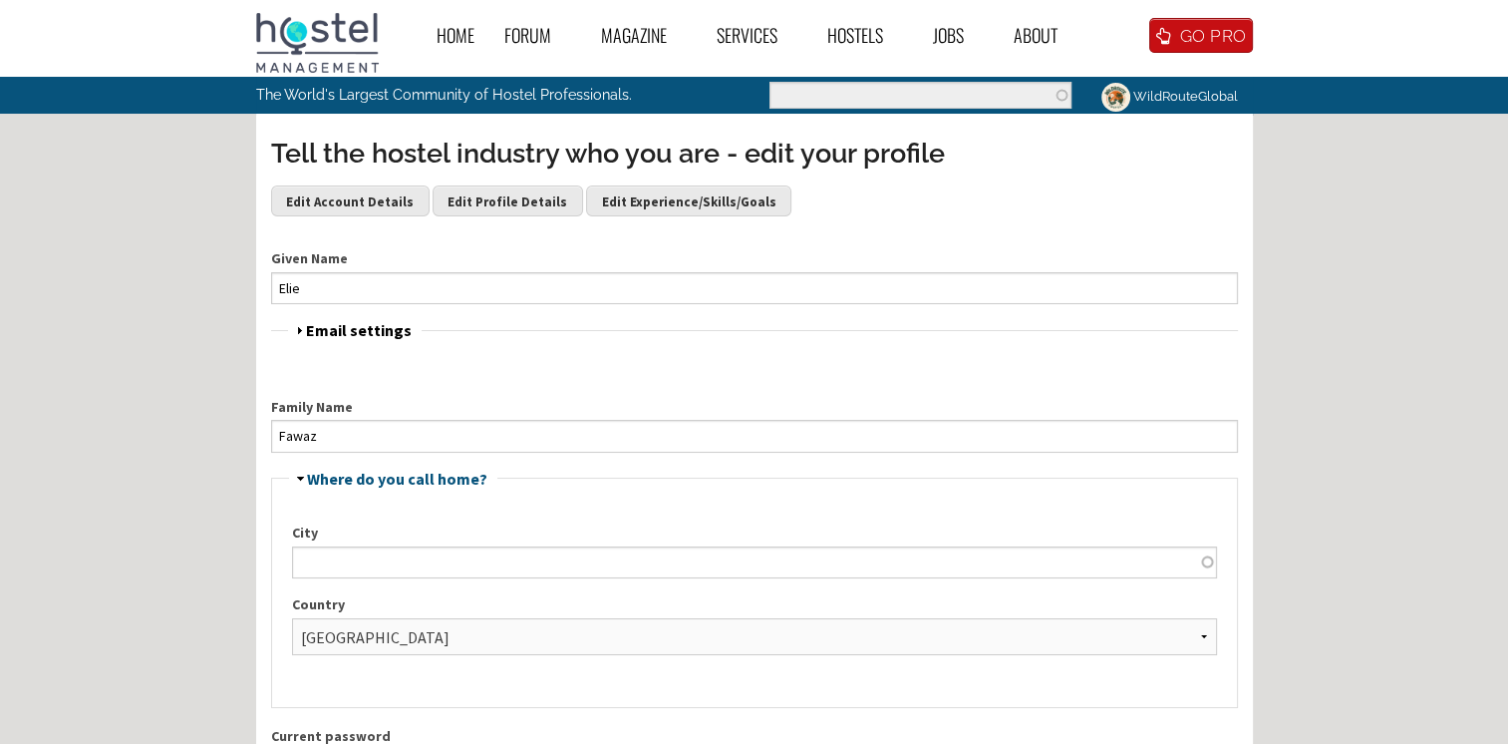
click at [321, 330] on link "Show Email settings" at bounding box center [359, 330] width 106 height 20
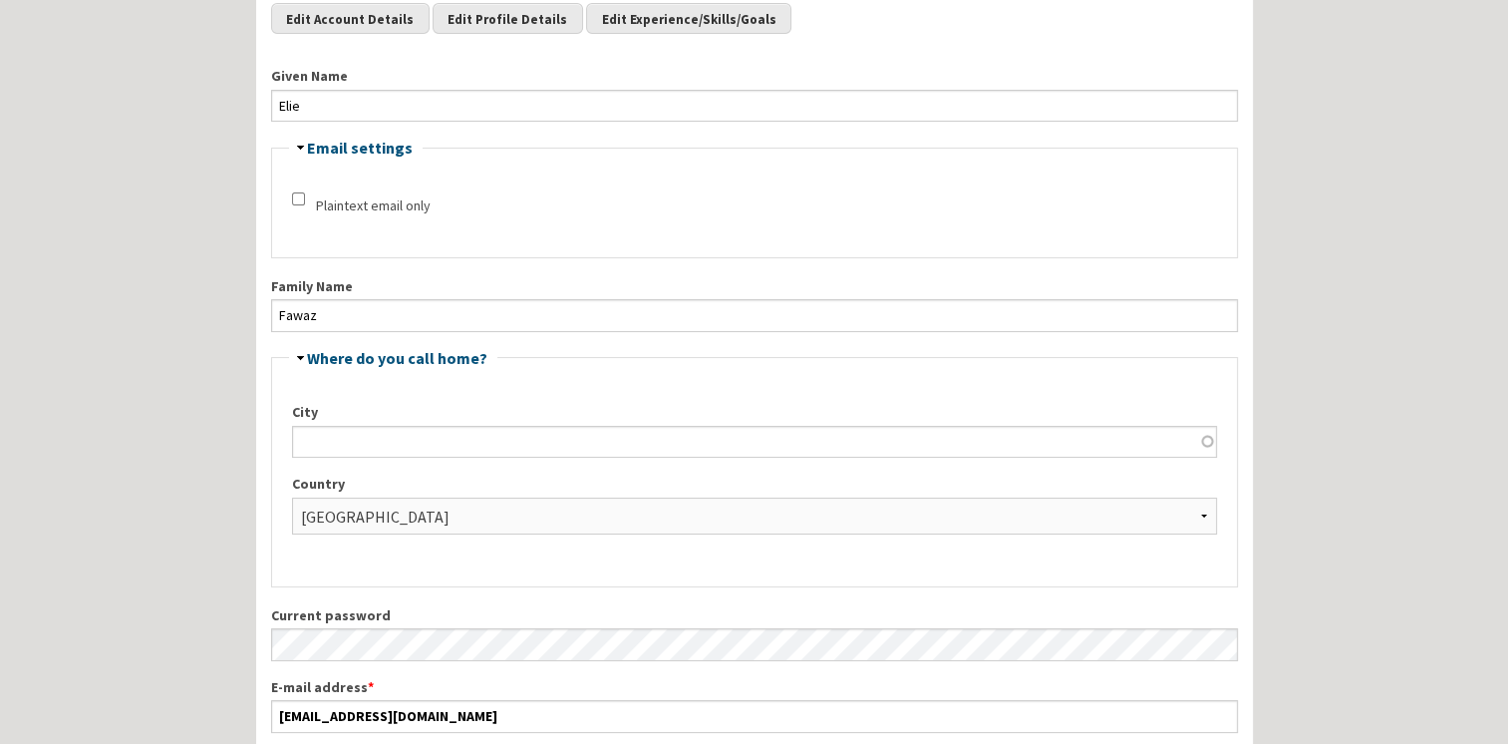
scroll to position [199, 0]
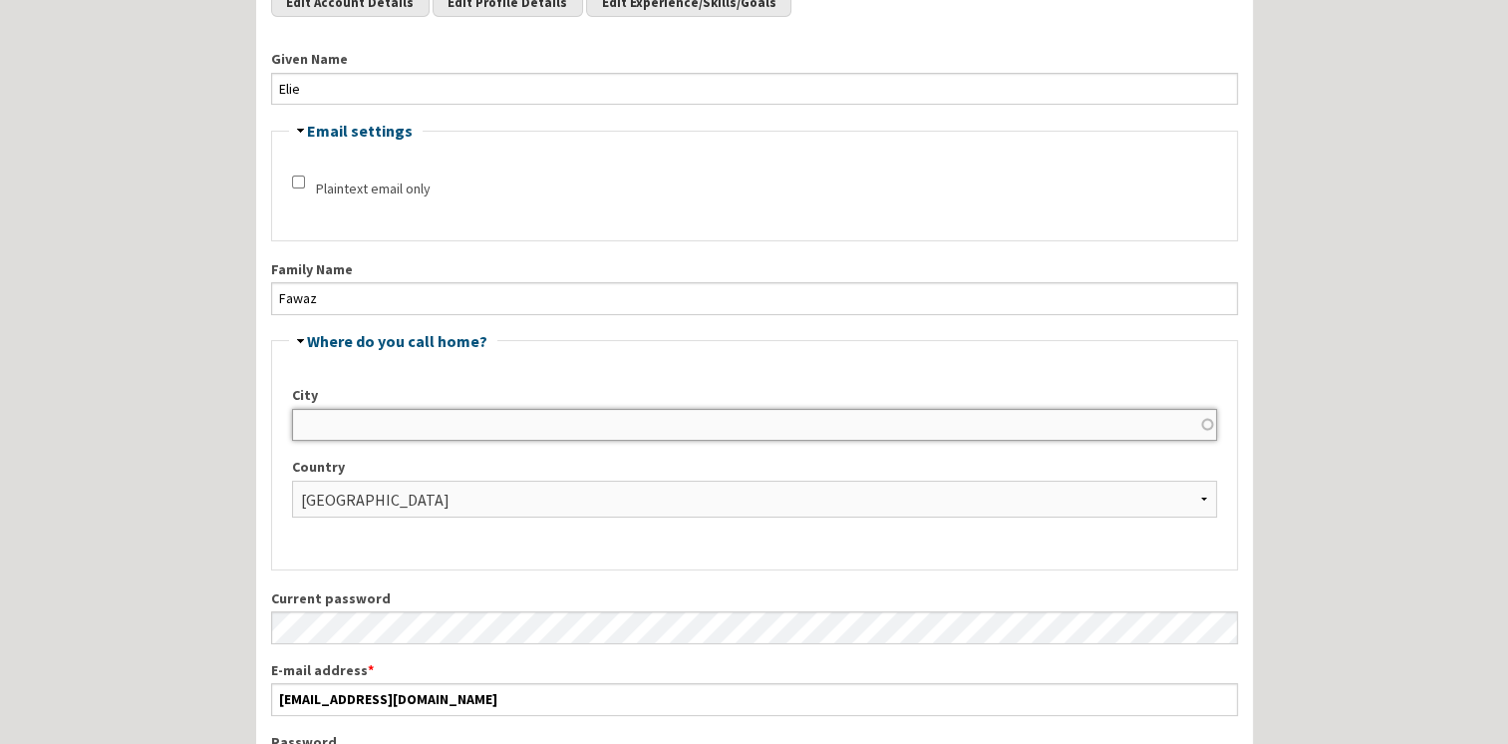
click at [483, 432] on input "City" at bounding box center [754, 425] width 925 height 32
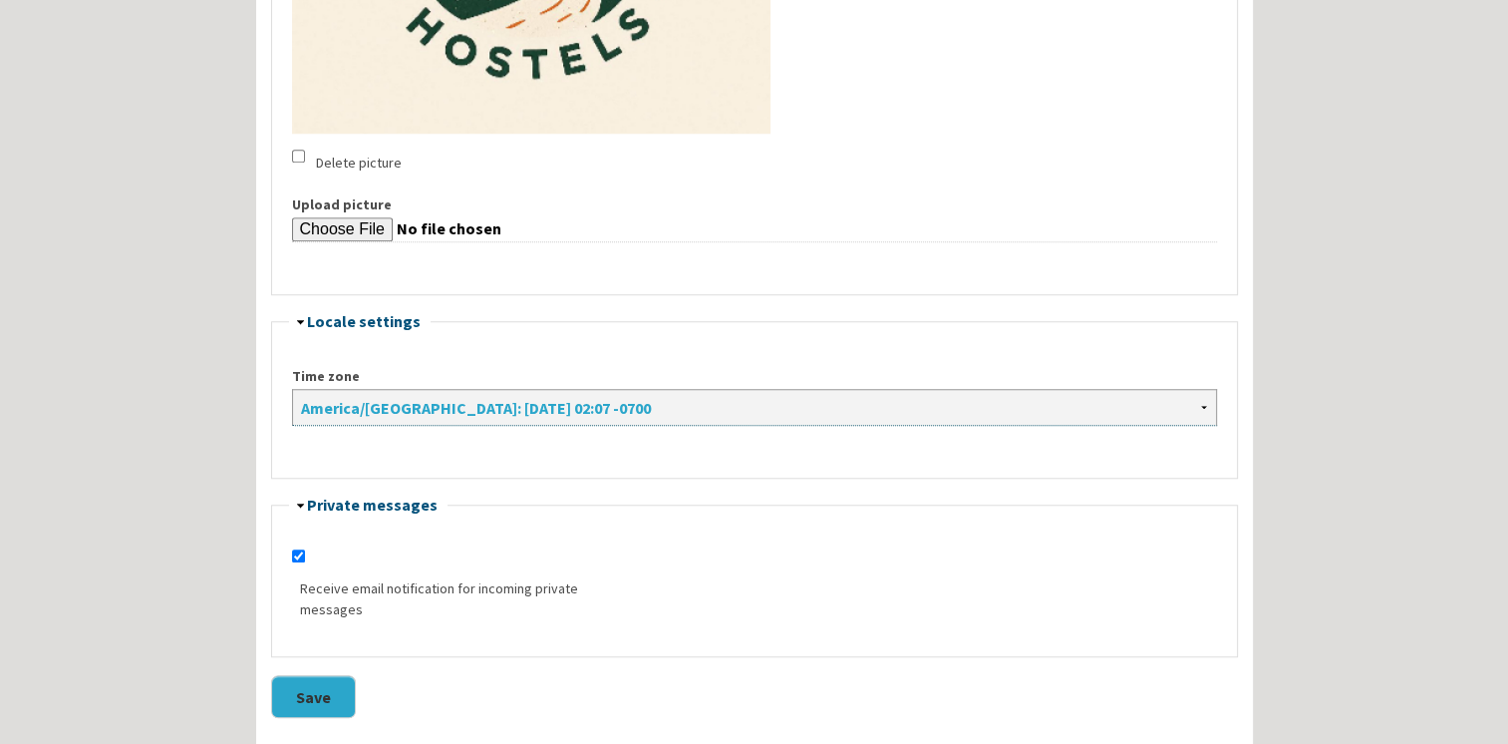
scroll to position [1595, 0]
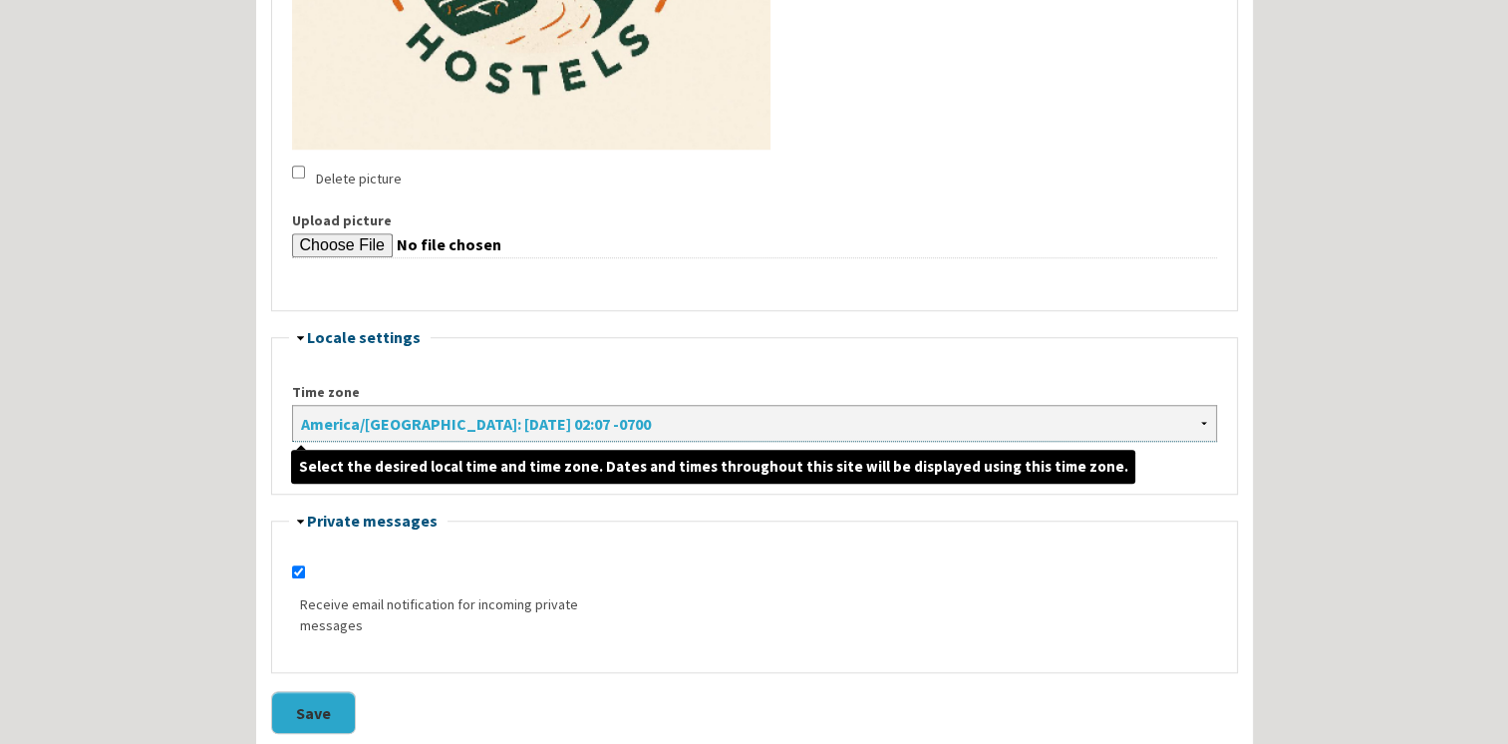
click at [517, 430] on select "Africa/Abidjan: Thursday, August 28, 2025 - 09:07 +0000 Africa/Accra: Thursday,…" at bounding box center [754, 423] width 925 height 37
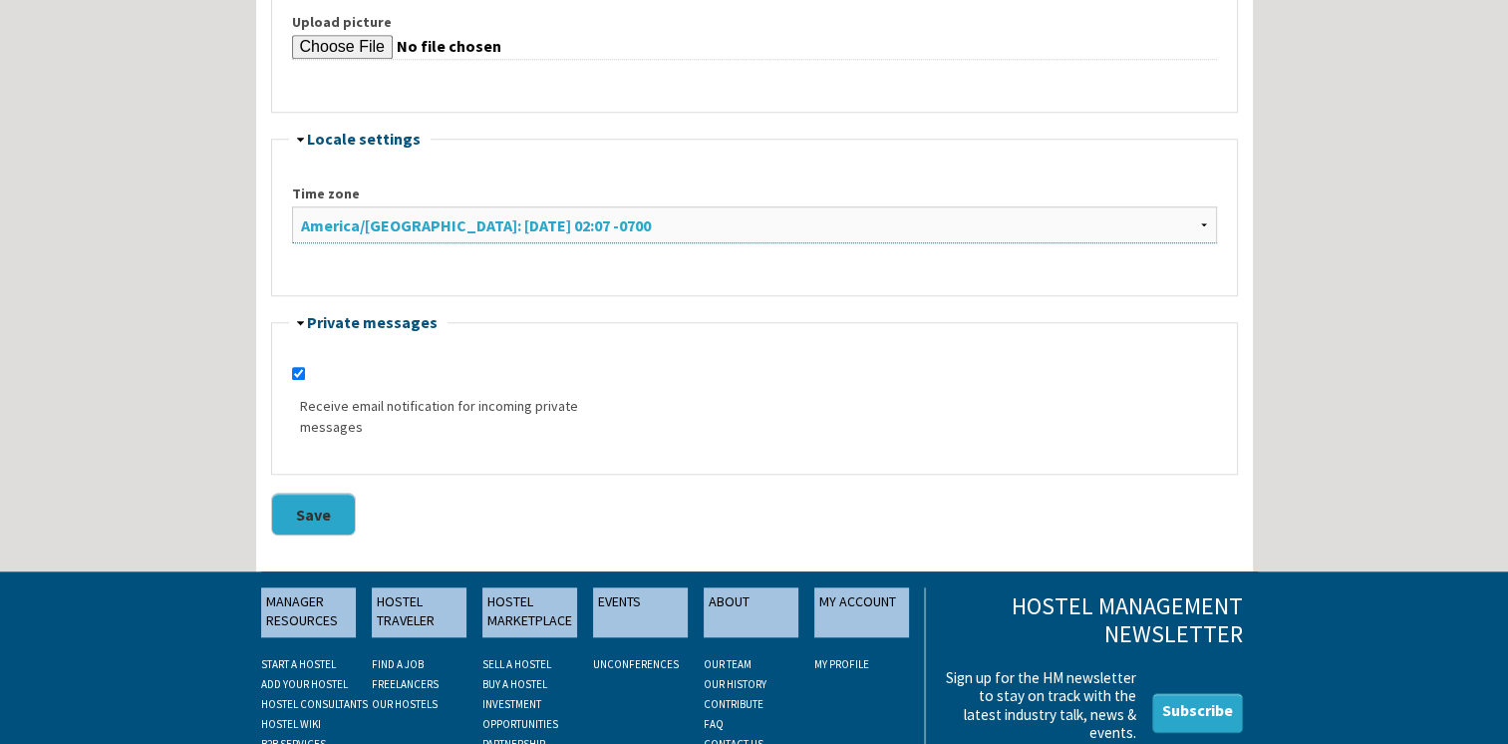
scroll to position [1794, 0]
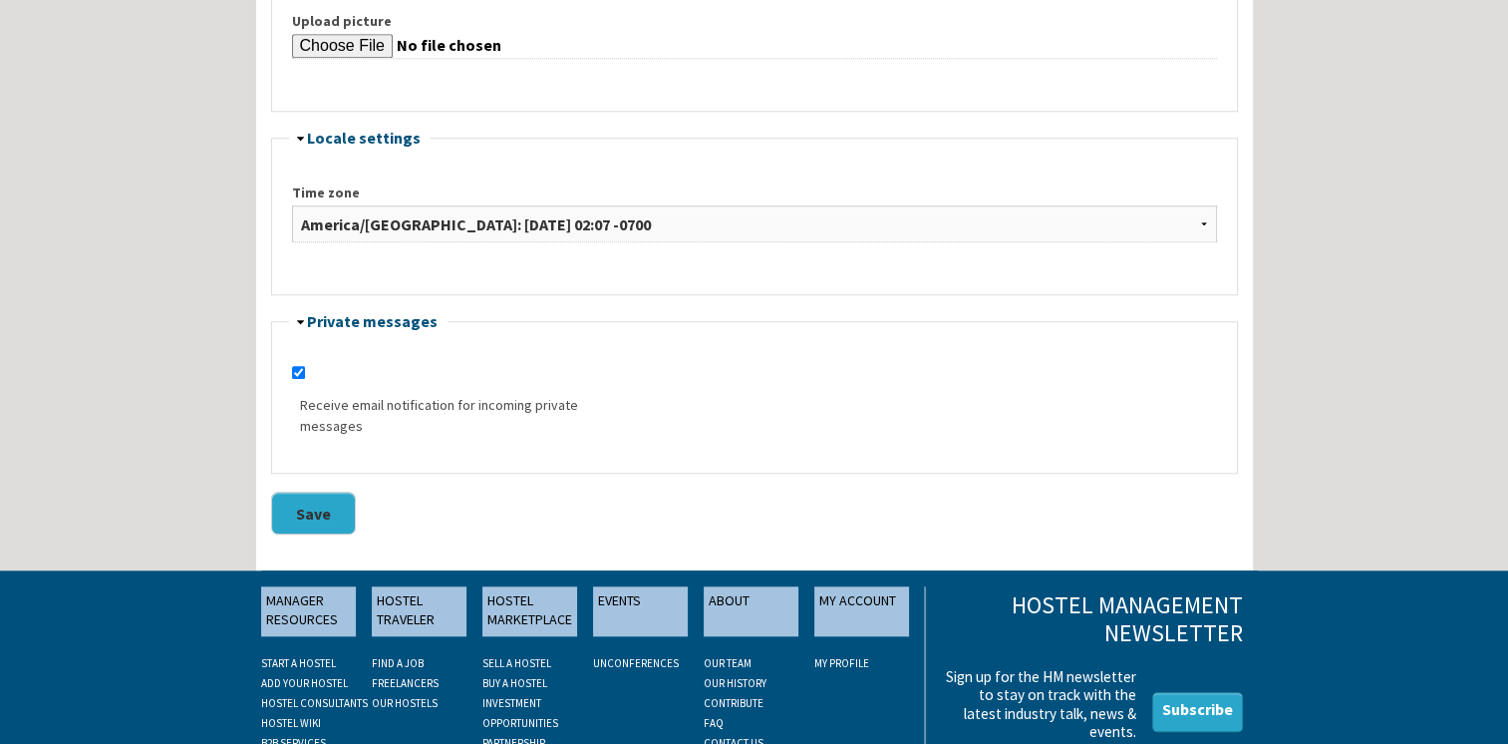
click at [323, 519] on button "Save" at bounding box center [313, 512] width 85 height 43
click at [314, 512] on button "Save" at bounding box center [313, 512] width 85 height 43
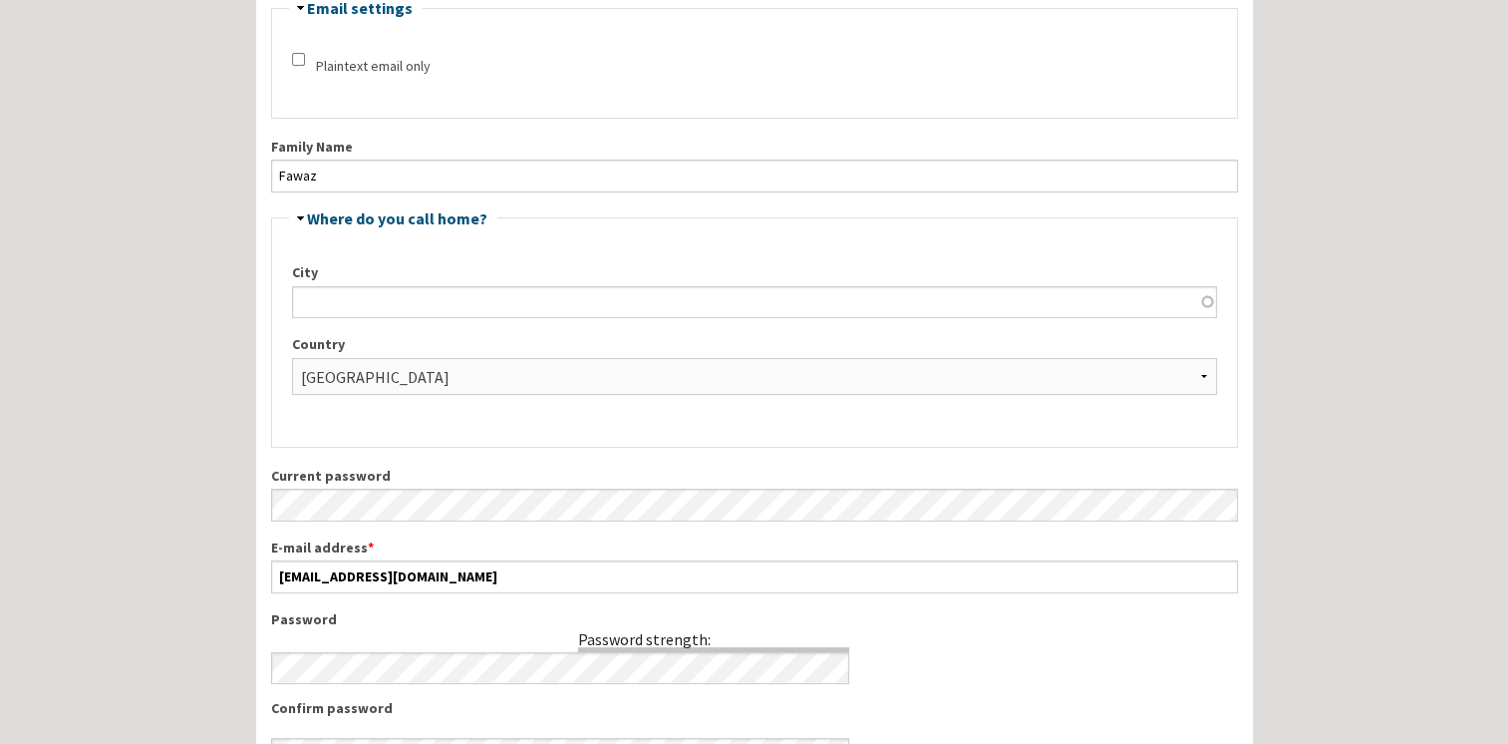
scroll to position [205, 0]
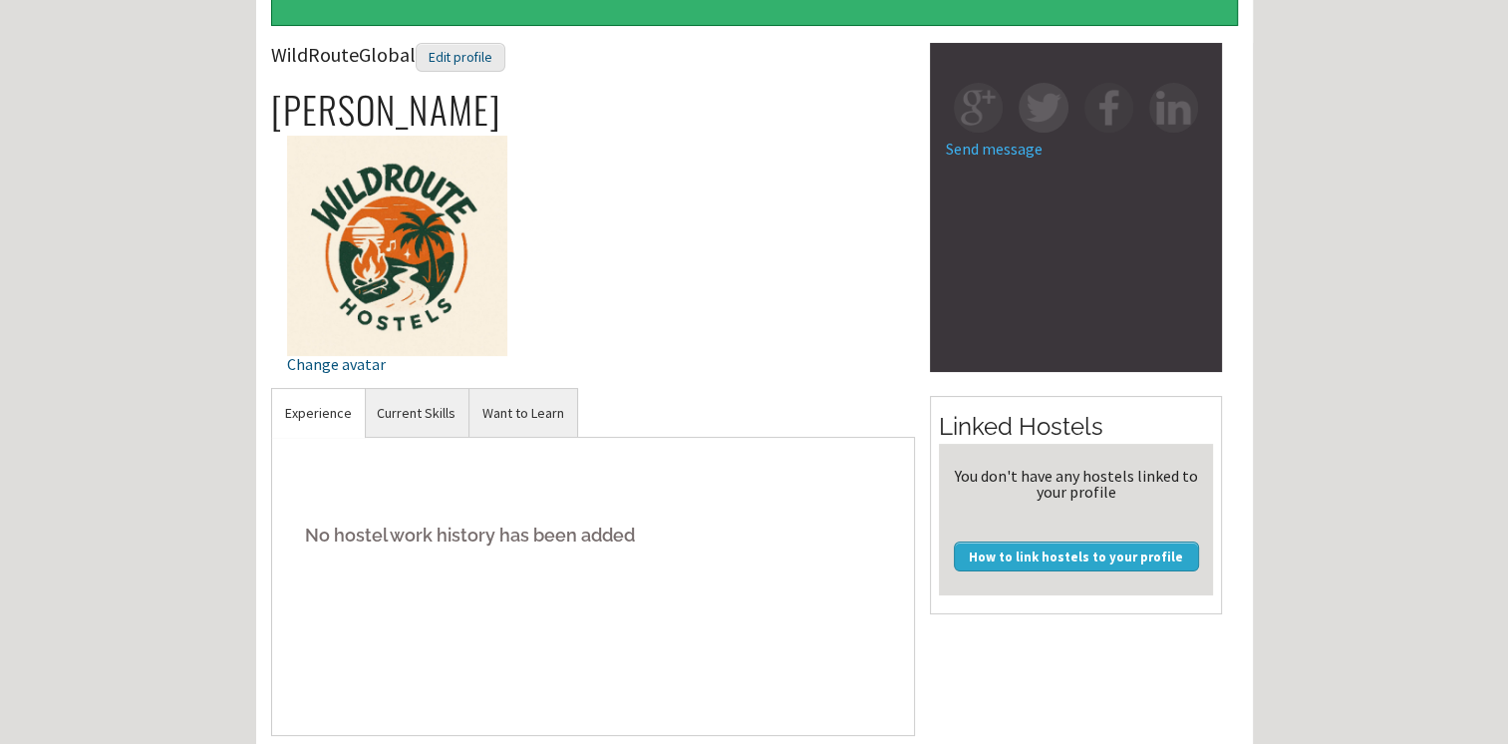
scroll to position [100, 0]
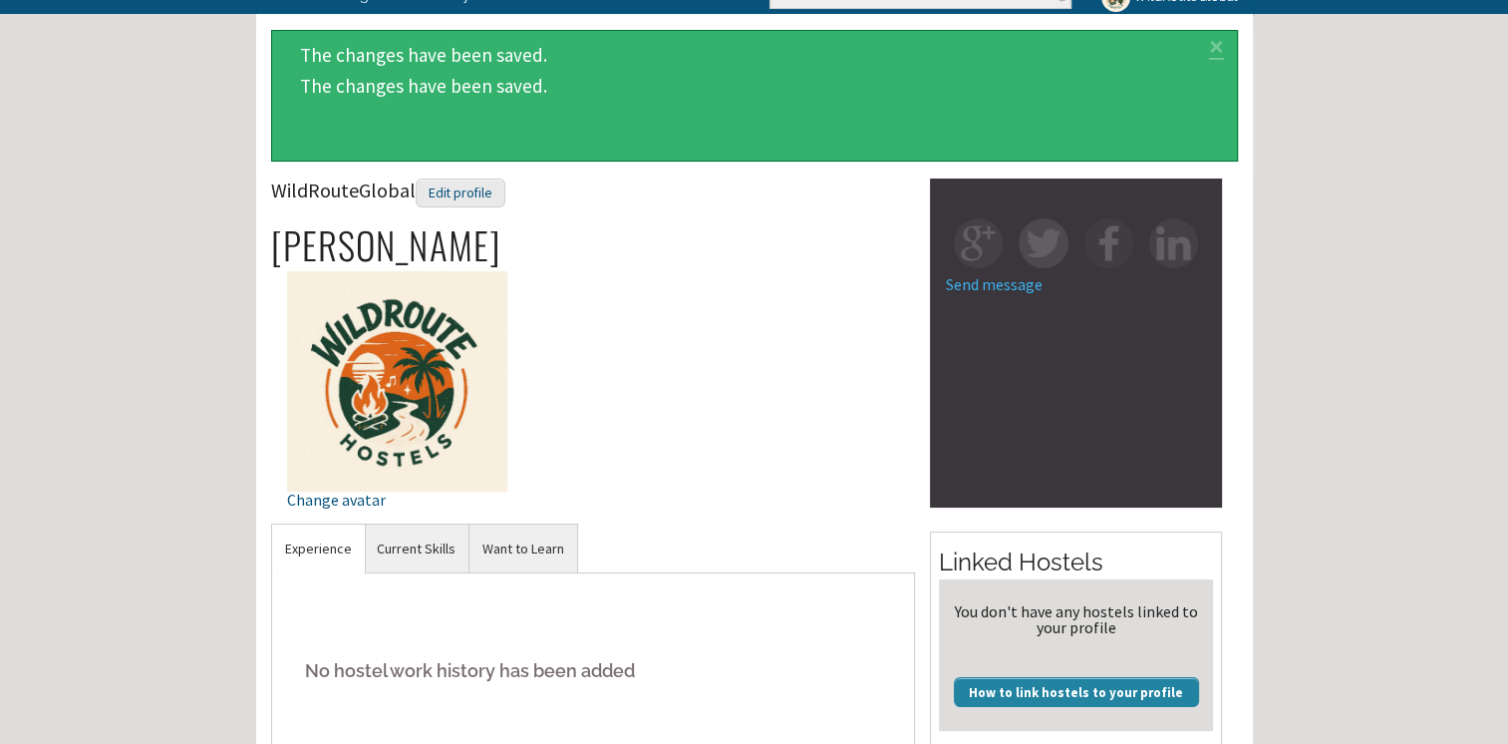
click at [1093, 693] on link "How to link hostels to your profile" at bounding box center [1076, 692] width 245 height 30
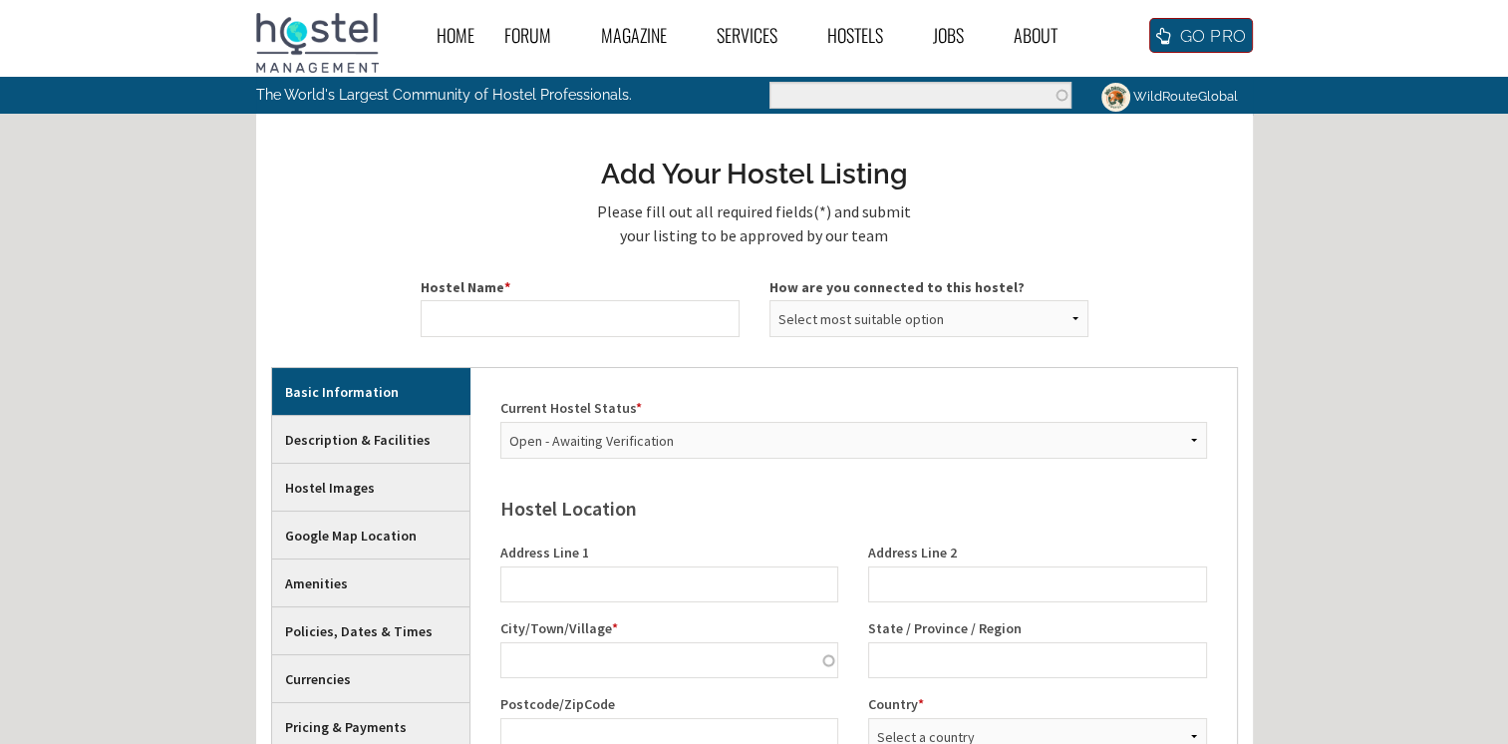
click at [1160, 46] on link "GO PRO" at bounding box center [1200, 35] width 103 height 35
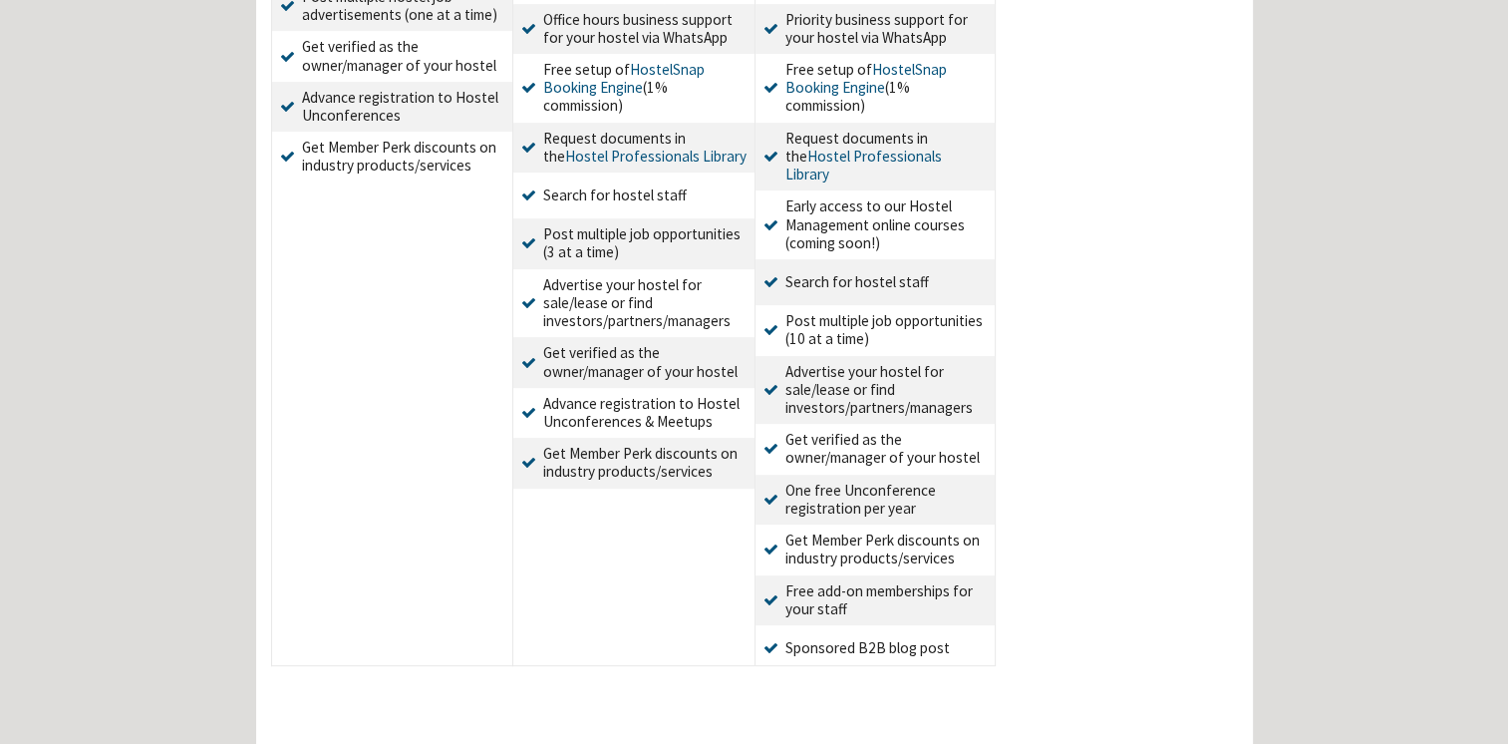
scroll to position [868, 0]
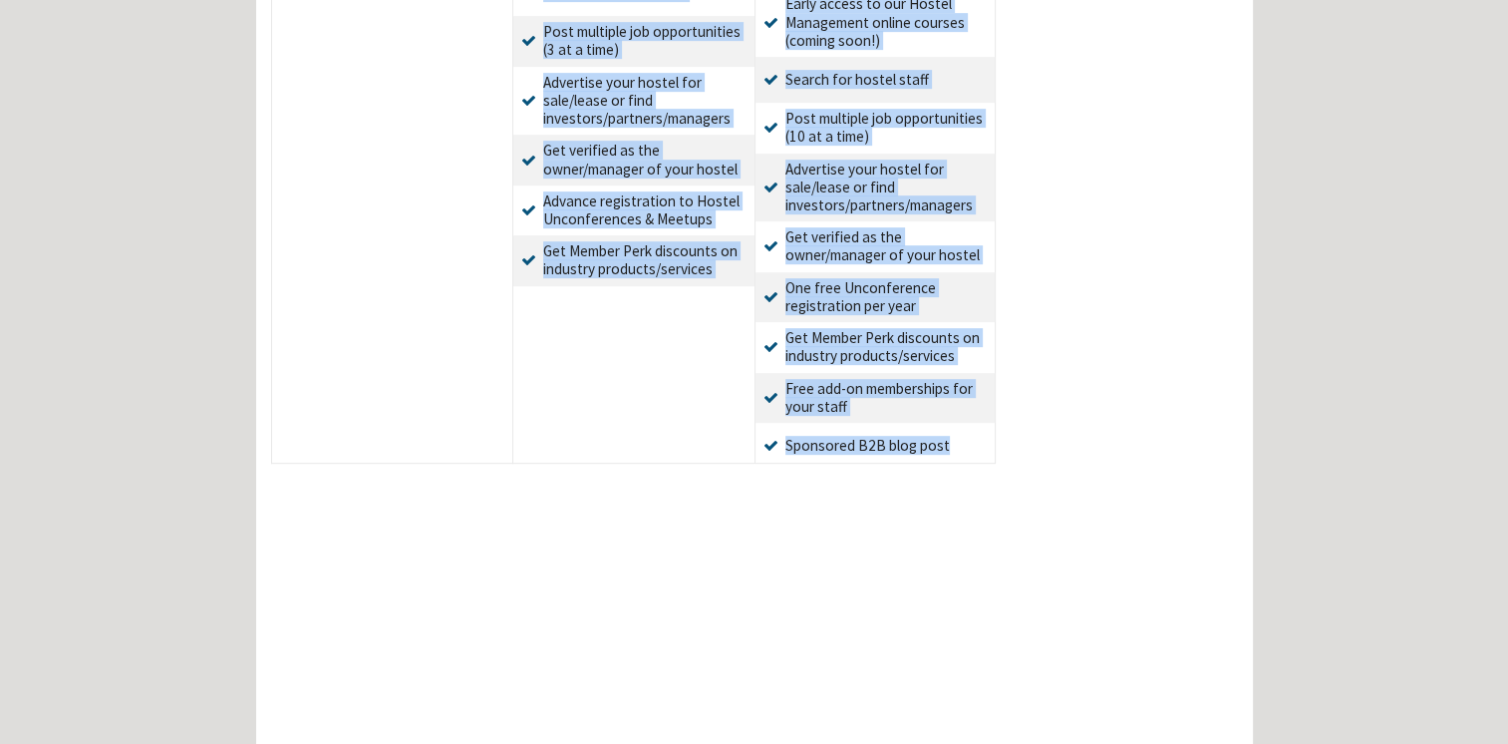
drag, startPoint x: 315, startPoint y: 141, endPoint x: 951, endPoint y: 421, distance: 695.0
copy div "Supporter Best for hostel staff and people wanting to learn the business of hos…"
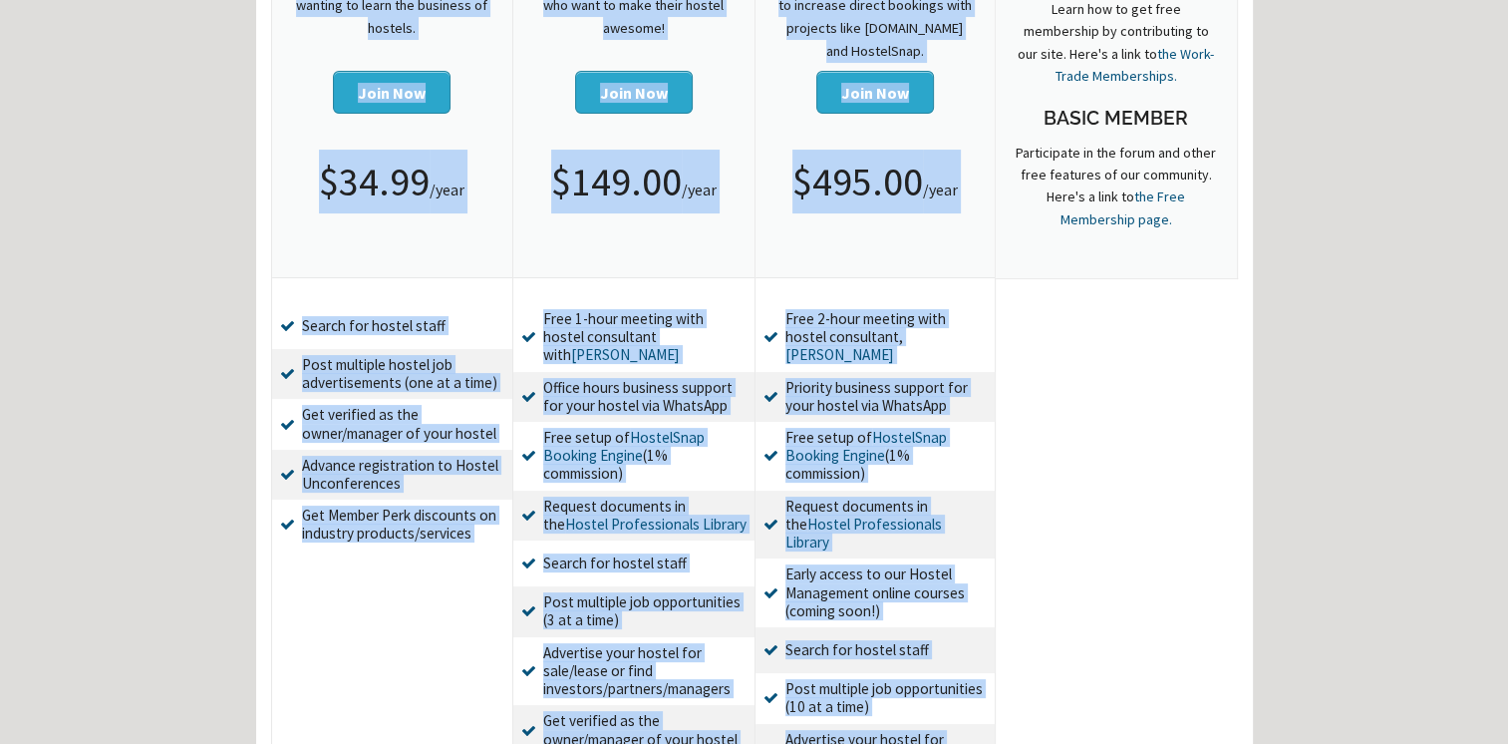
scroll to position [0, 0]
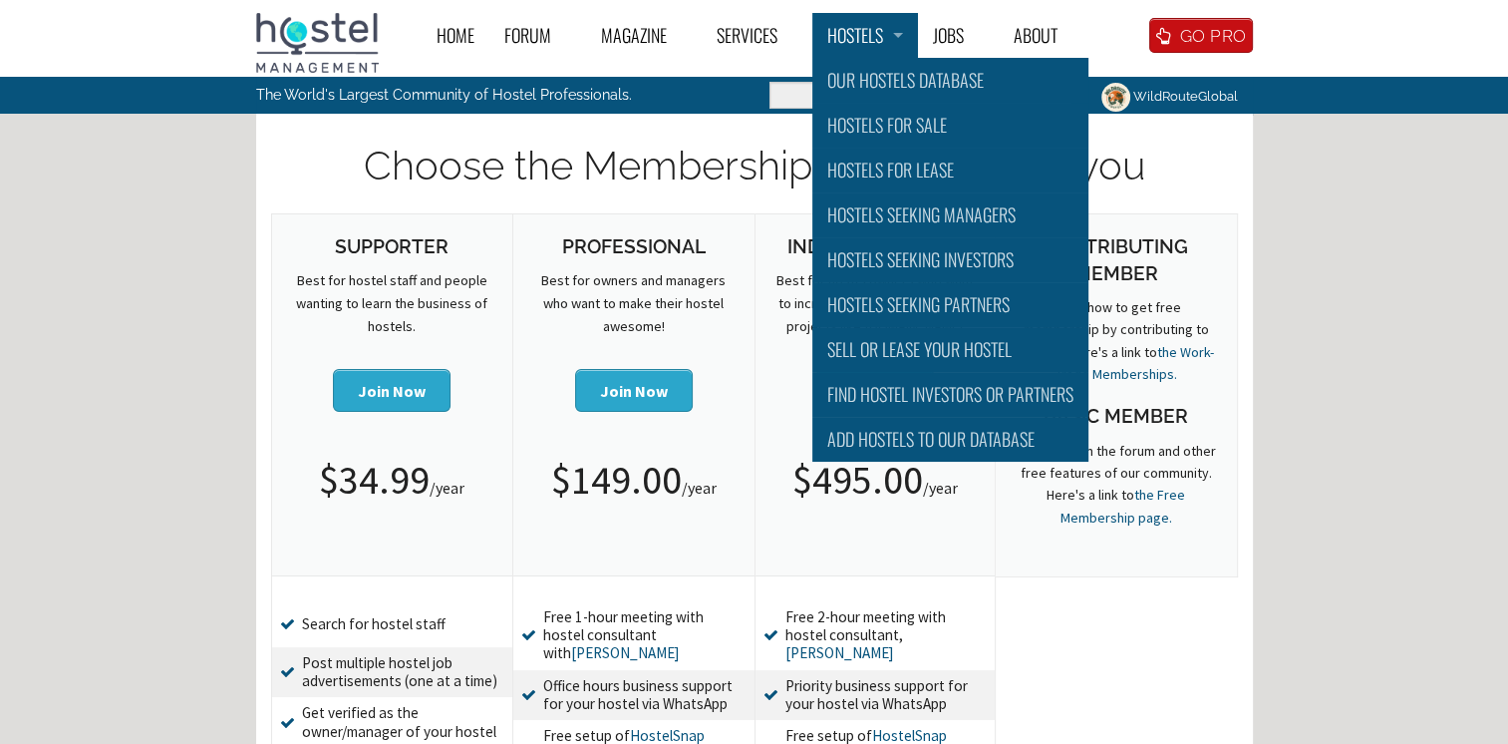
click at [853, 41] on link "Hostels" at bounding box center [866, 35] width 106 height 45
click at [905, 249] on link "Hostels Seeking Investors" at bounding box center [951, 259] width 276 height 45
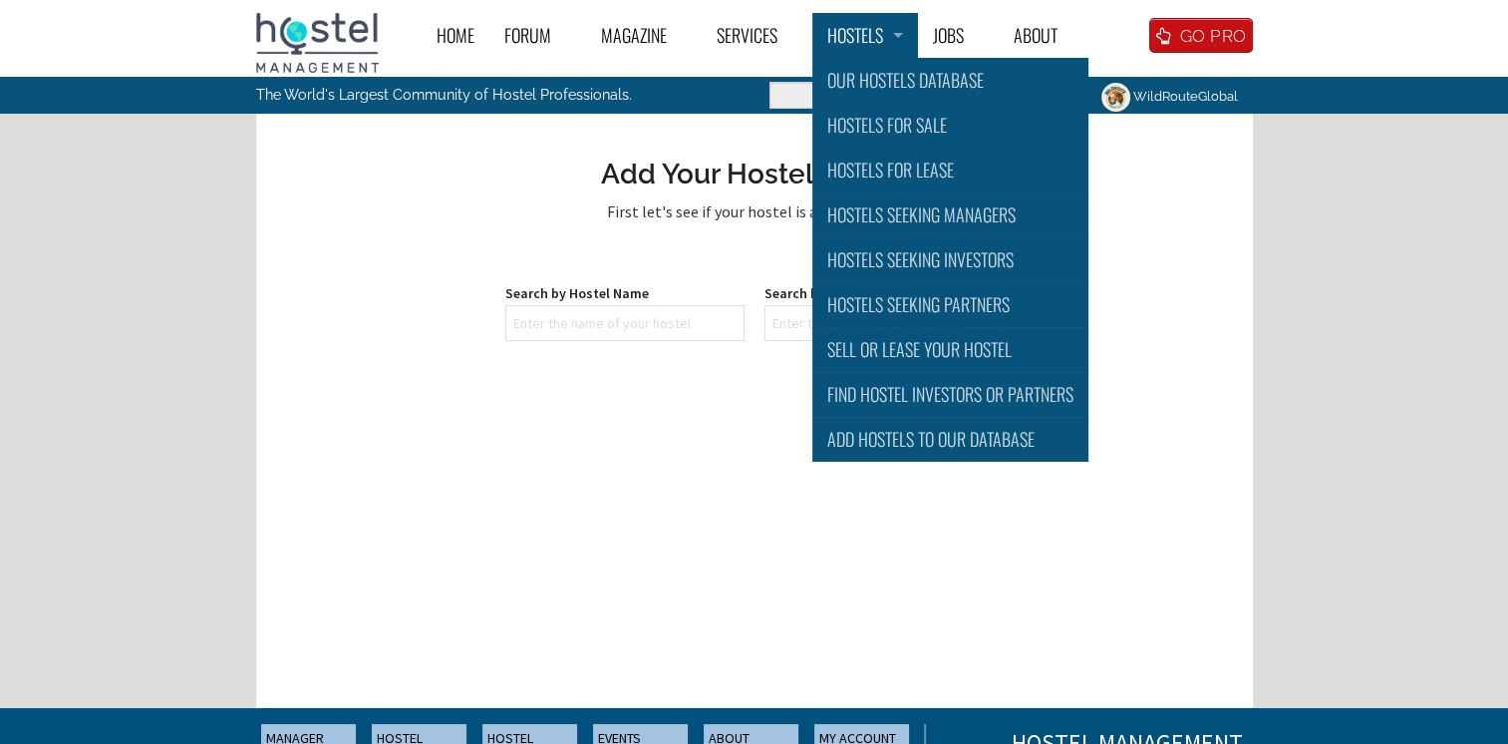
click at [887, 34] on link "Hostels" at bounding box center [866, 35] width 106 height 45
click at [908, 393] on link "Find Hostel Investors or Partners" at bounding box center [951, 394] width 276 height 45
